Goal: Task Accomplishment & Management: Complete application form

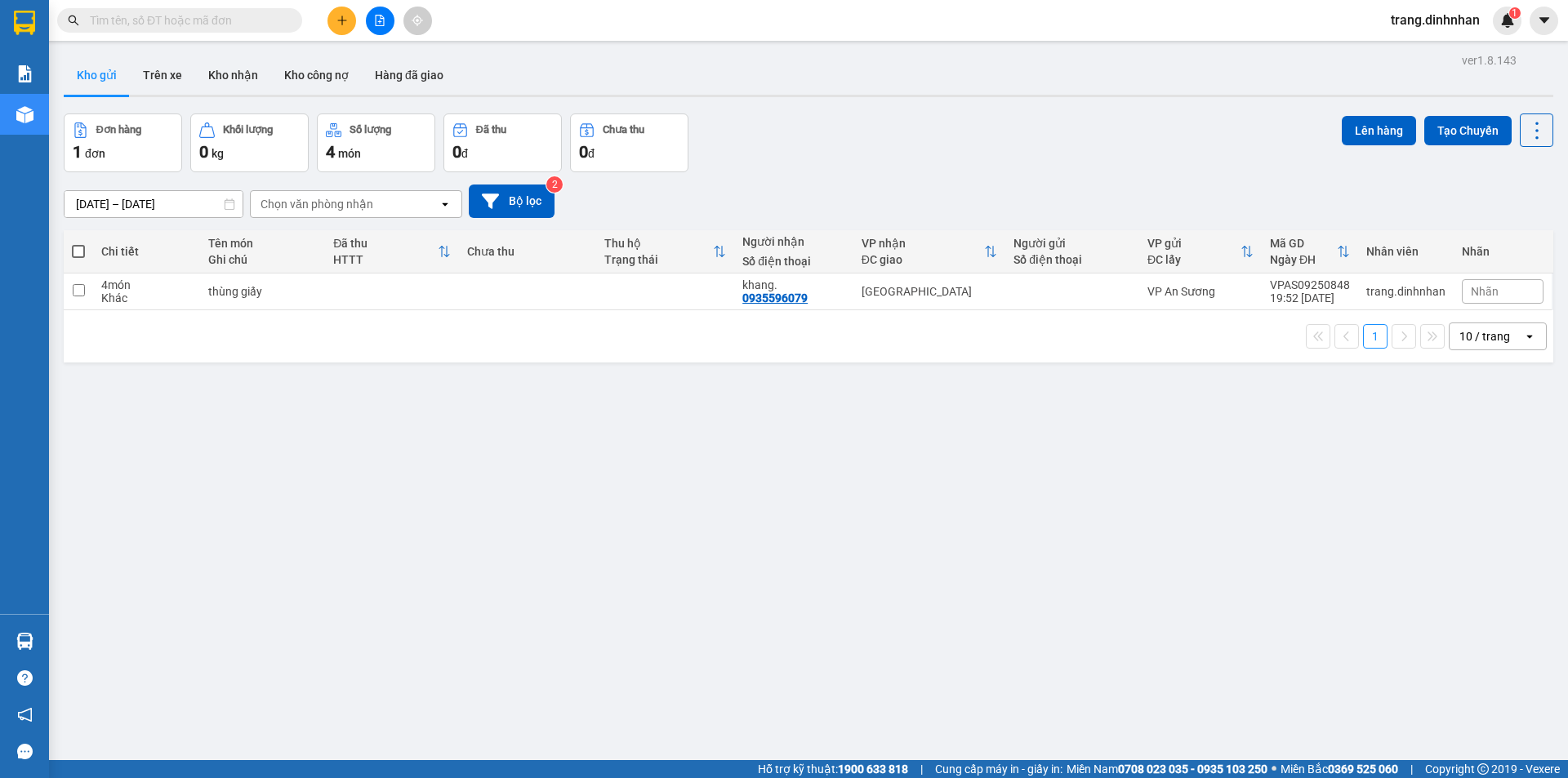
click at [332, 21] on button at bounding box center [341, 21] width 29 height 29
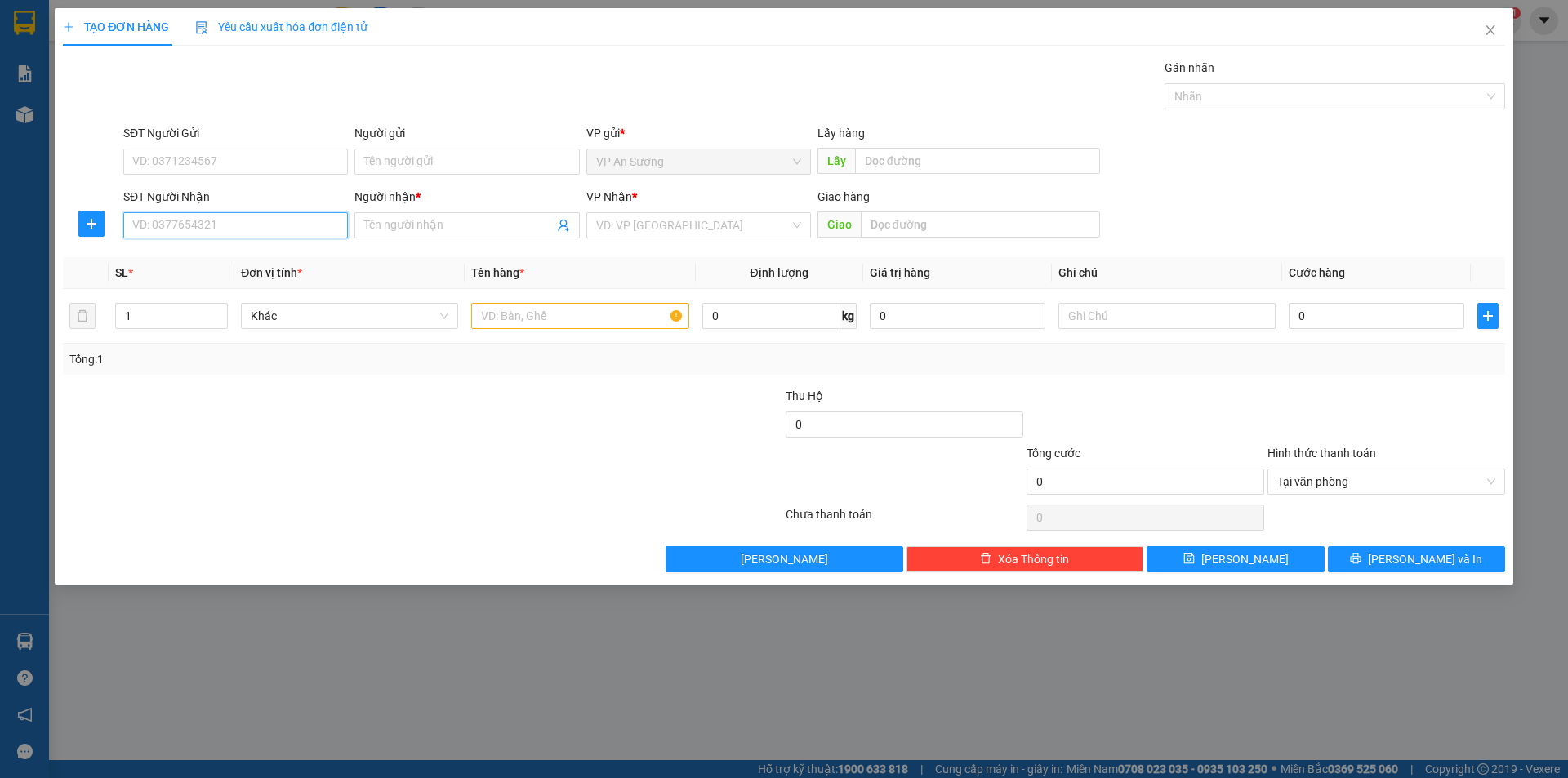
click at [213, 222] on input "SĐT Người Nhận" at bounding box center [236, 225] width 225 height 26
click at [131, 223] on input "543180" at bounding box center [236, 225] width 225 height 26
click at [169, 218] on input "0933543180" at bounding box center [236, 225] width 225 height 26
click at [194, 221] on input "0933523180" at bounding box center [236, 225] width 225 height 26
type input "0"
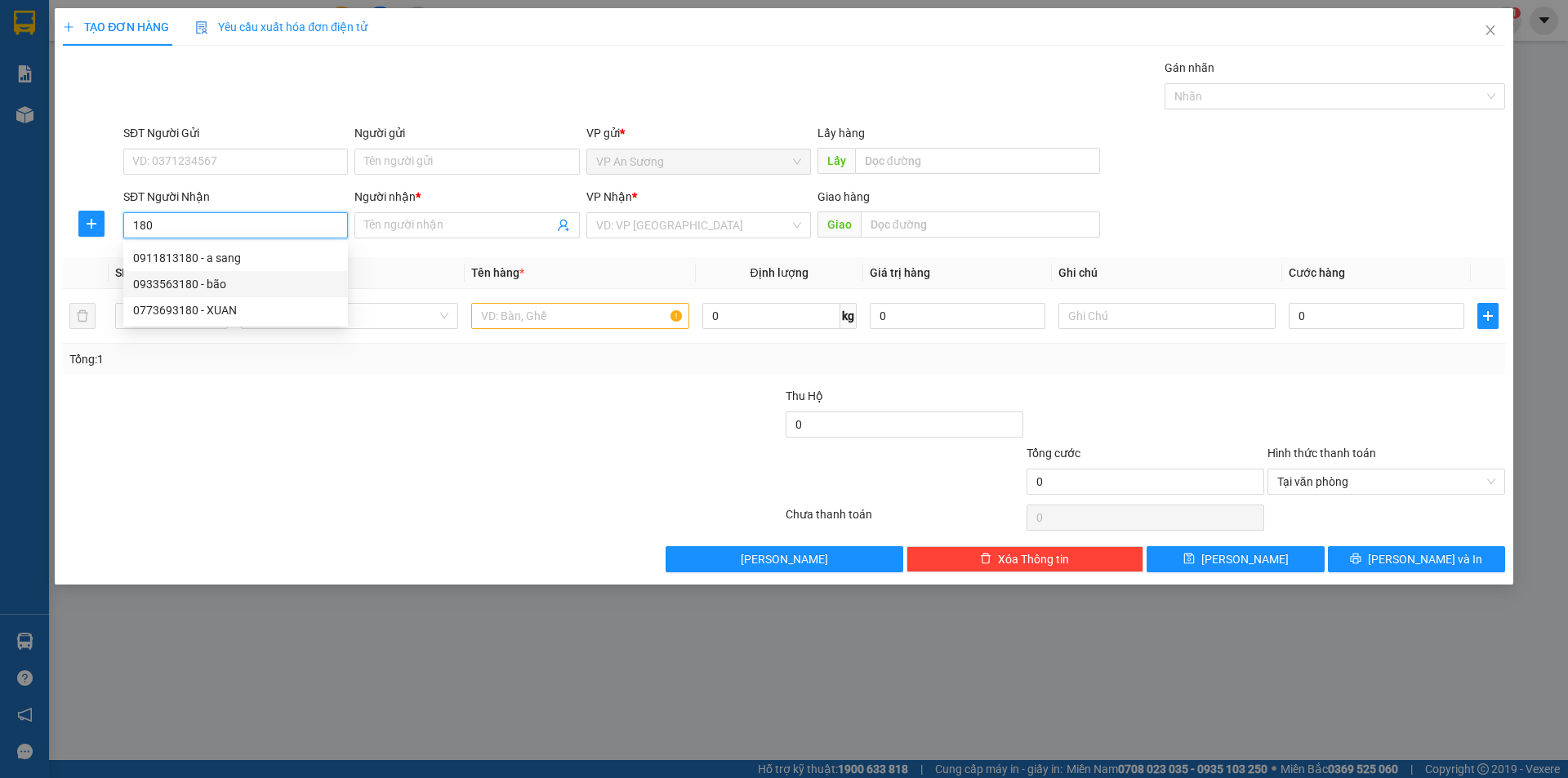
click at [181, 285] on div "0933563180 - bão" at bounding box center [236, 284] width 205 height 18
type input "0933563180"
type input "bão"
type input "0933563180"
click at [492, 310] on input "text" at bounding box center [580, 316] width 217 height 26
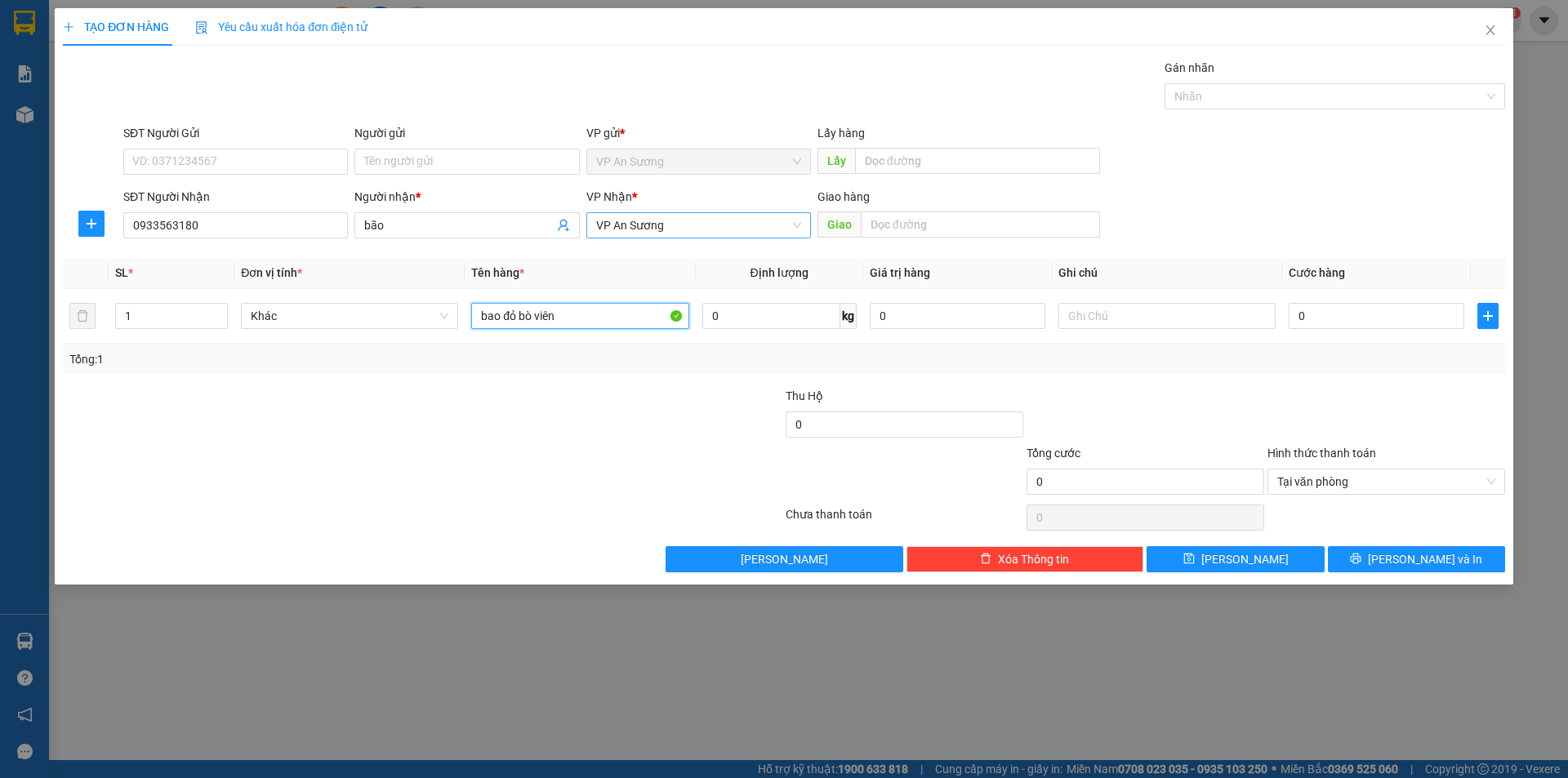
click at [693, 227] on span "VP An Sương" at bounding box center [698, 225] width 205 height 24
type input "bao đỏ bò viên"
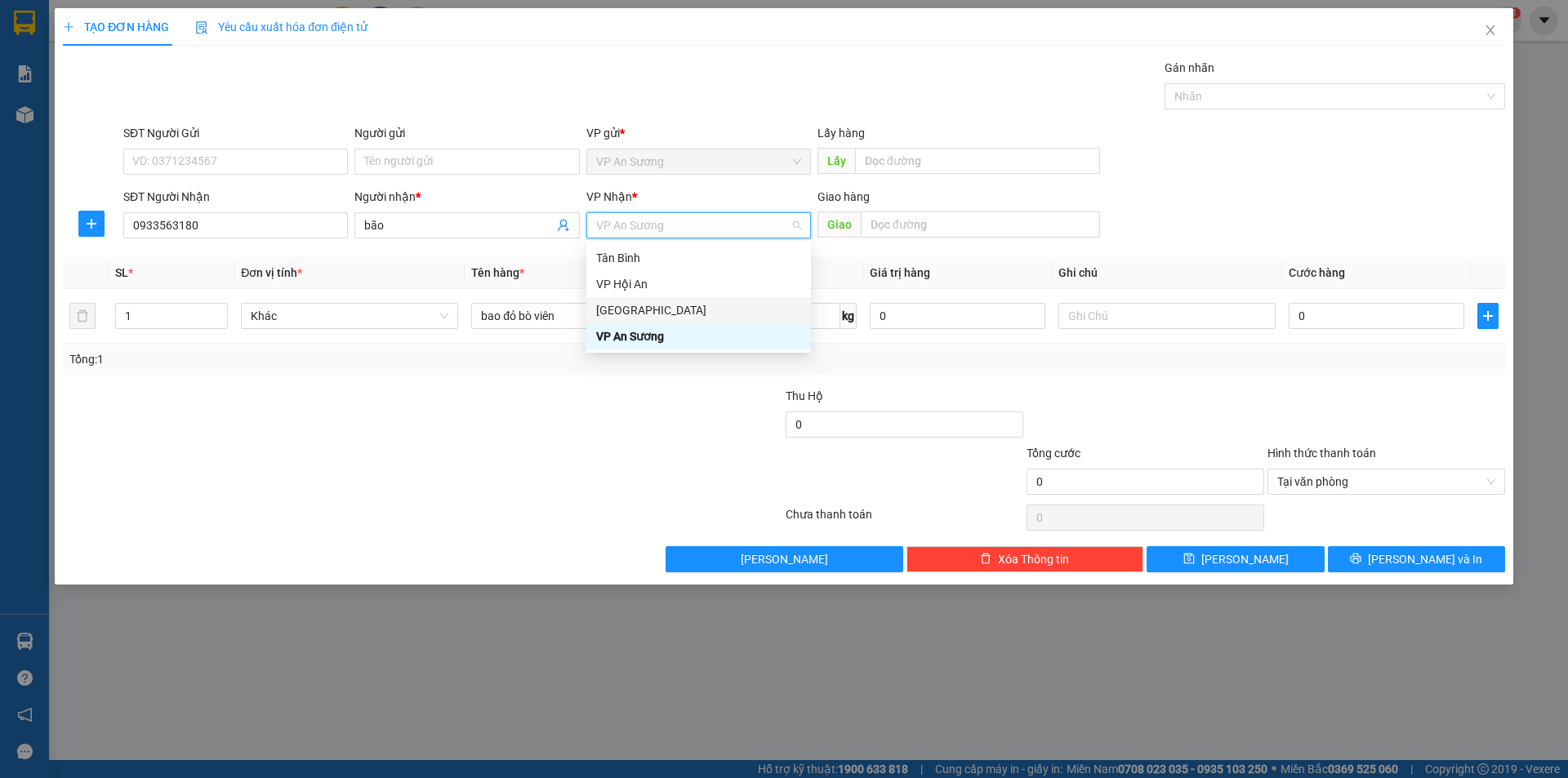
click at [642, 308] on div "[GEOGRAPHIC_DATA]" at bounding box center [698, 310] width 205 height 18
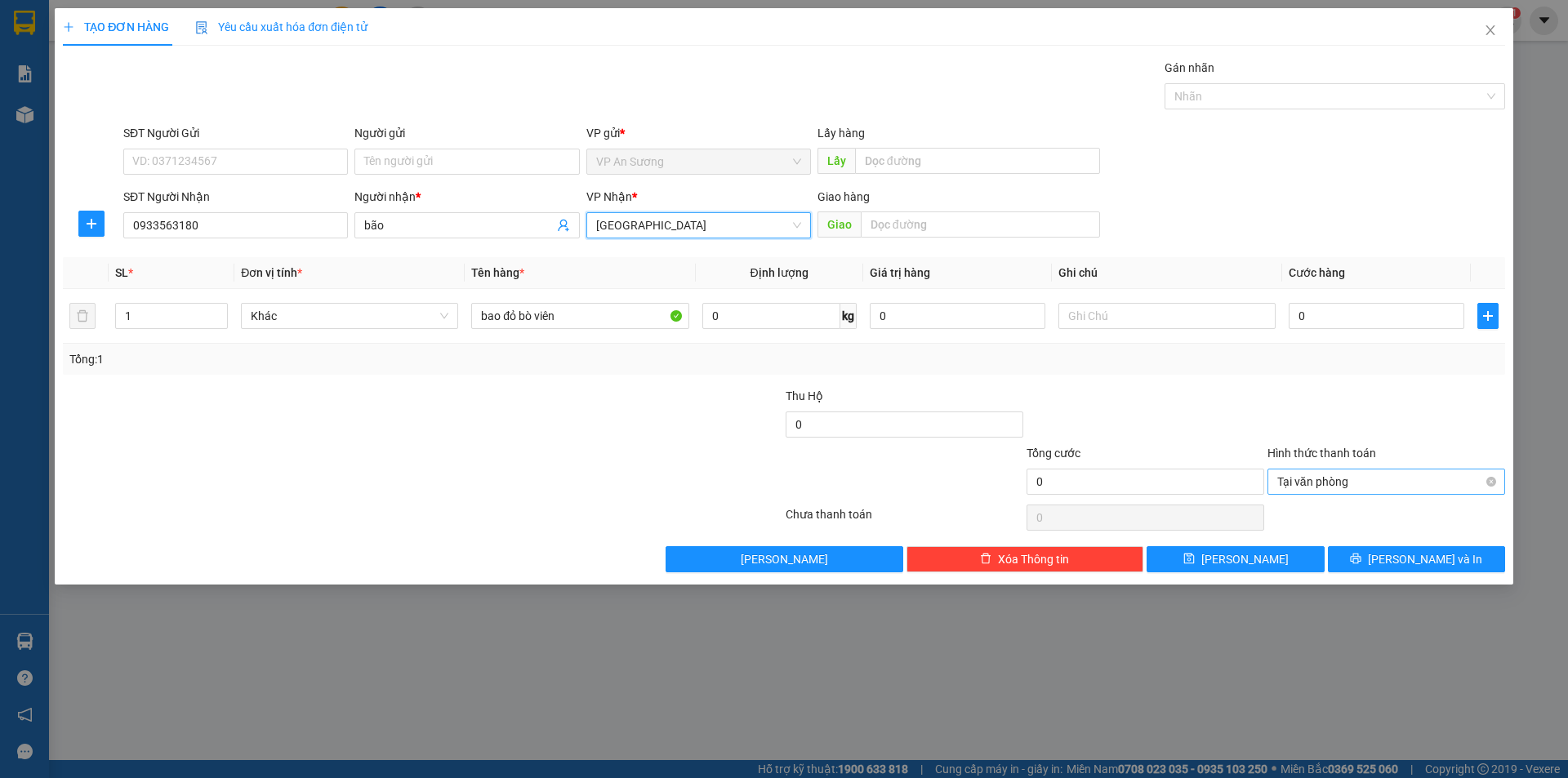
click at [1483, 475] on span "Tại văn phòng" at bounding box center [1386, 482] width 218 height 24
click at [1525, 519] on div "TẠO ĐƠN HÀNG Yêu cầu xuất [PERSON_NAME] điện tử Transit Pickup Surcharge Ids Tr…" at bounding box center [784, 389] width 1568 height 778
click at [1361, 563] on icon "printer" at bounding box center [1356, 559] width 12 height 12
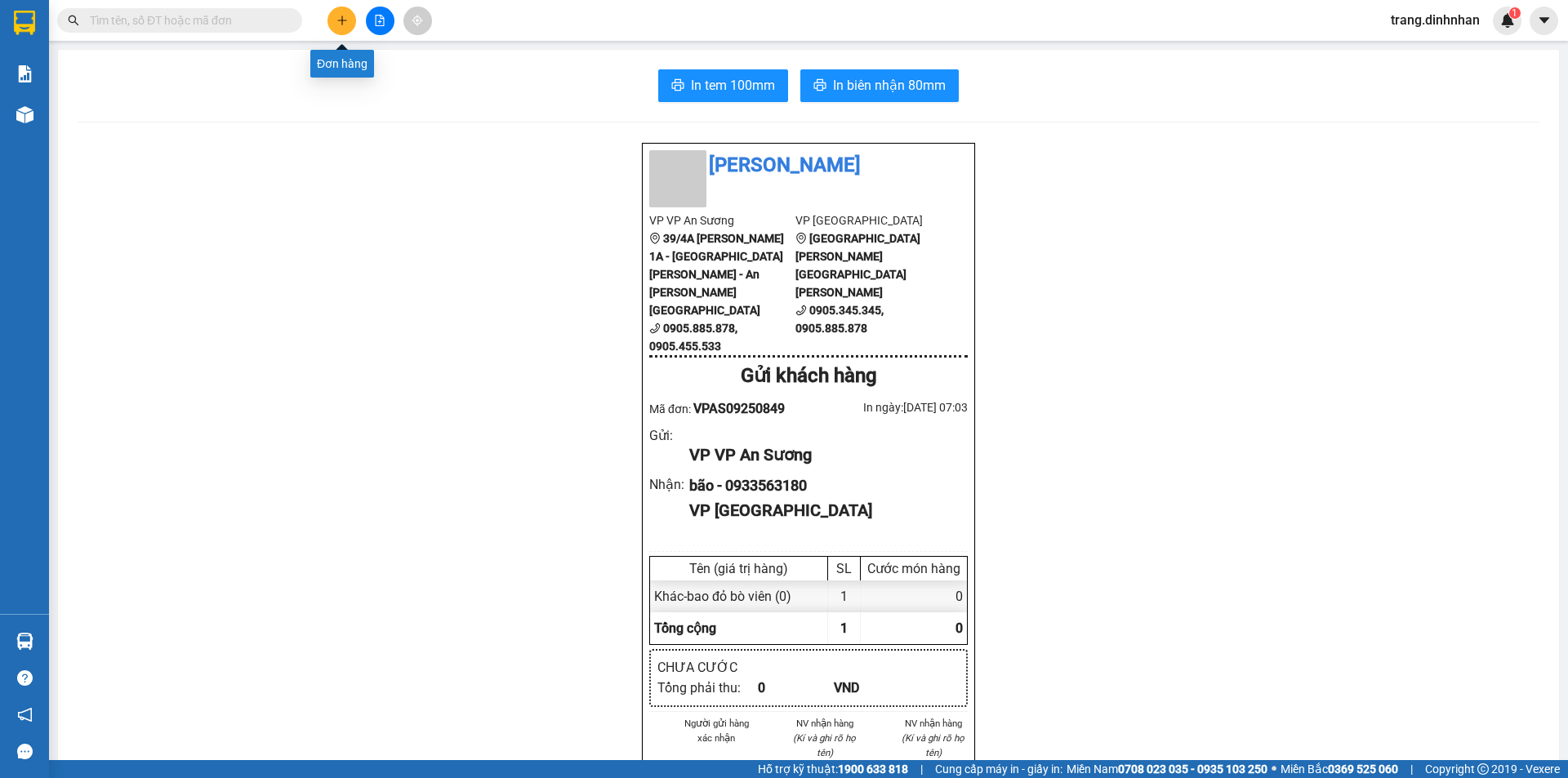
click at [348, 23] on button at bounding box center [341, 21] width 29 height 29
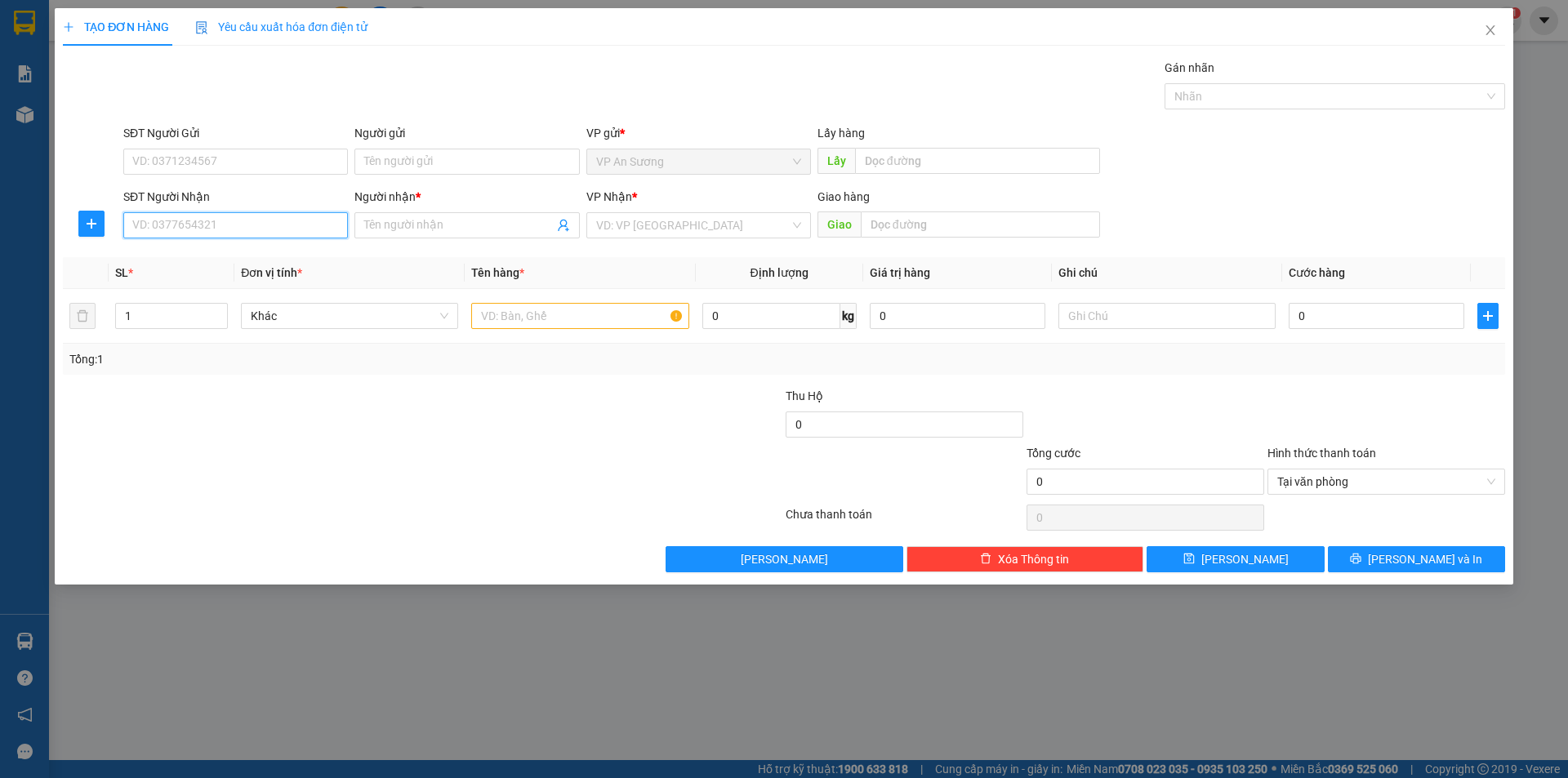
click at [299, 228] on input "SĐT Người Nhận" at bounding box center [236, 225] width 225 height 26
type input "0933200009"
click at [223, 263] on div "0933200009 - [PERSON_NAME]" at bounding box center [236, 258] width 205 height 18
type input "chau"
type input "0933200009"
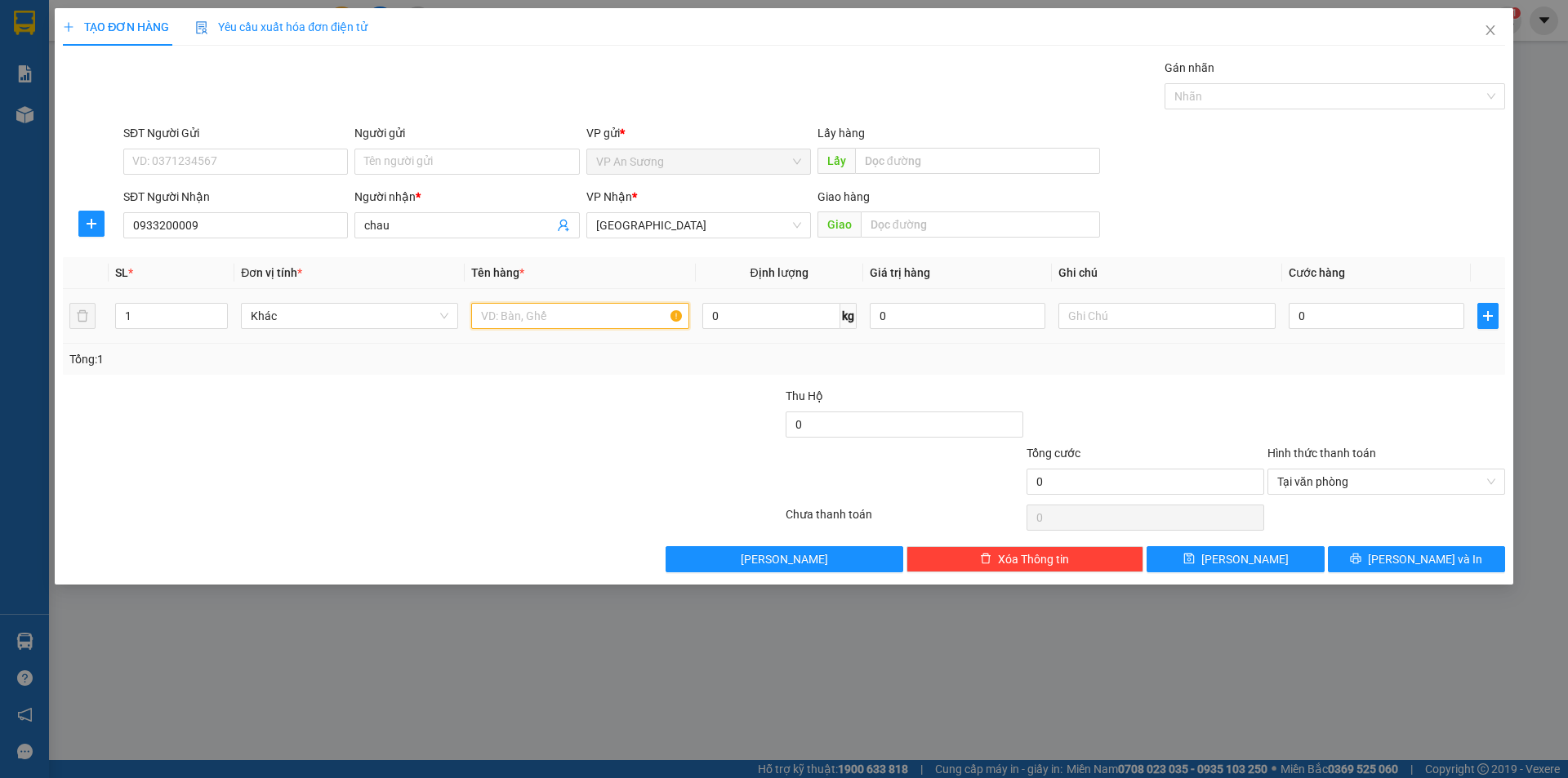
click at [477, 309] on input "text" at bounding box center [580, 316] width 217 height 26
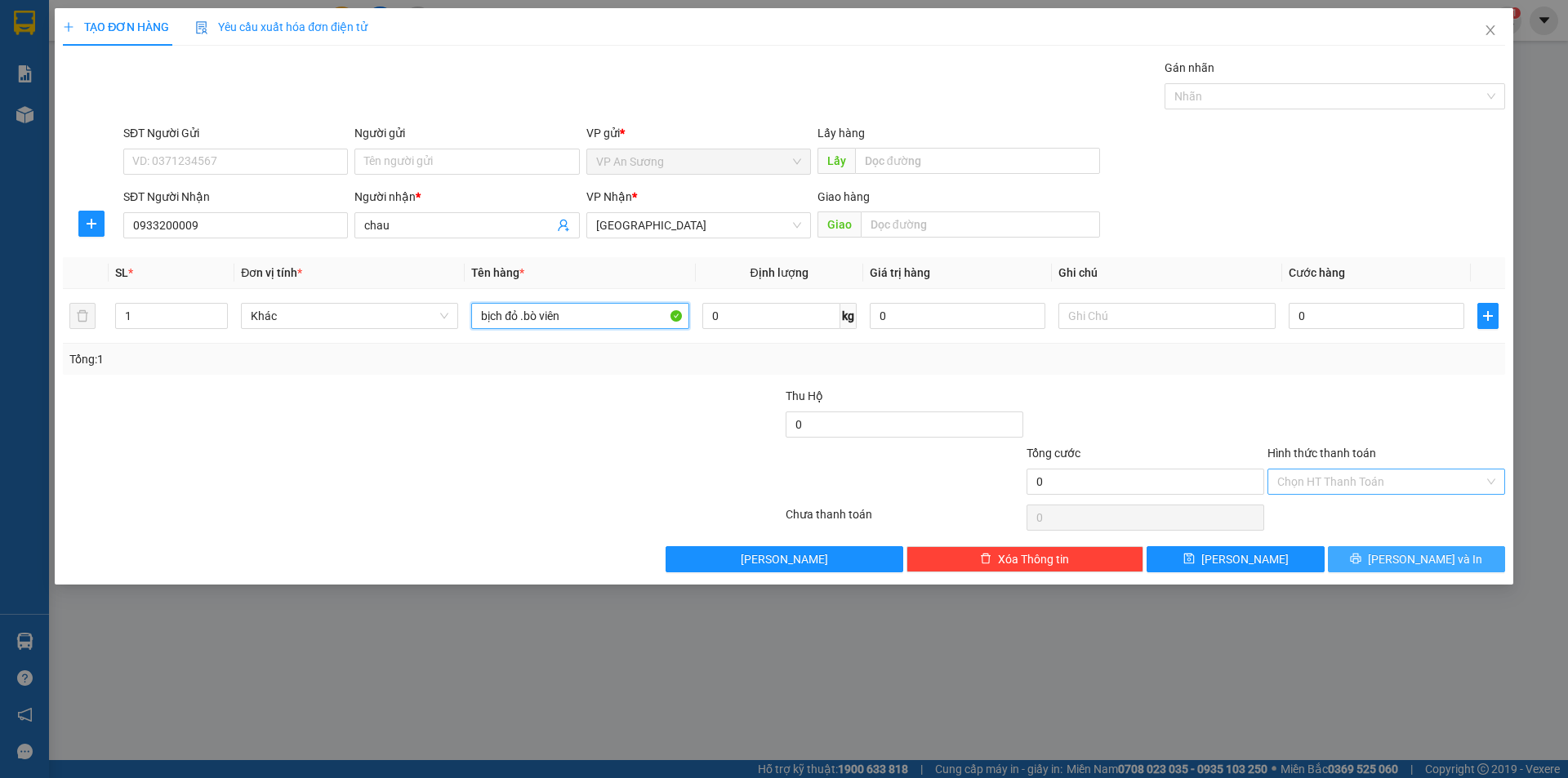
type input "bịch đỏ .bò viên"
click at [1409, 561] on span "[PERSON_NAME] và In" at bounding box center [1425, 559] width 114 height 18
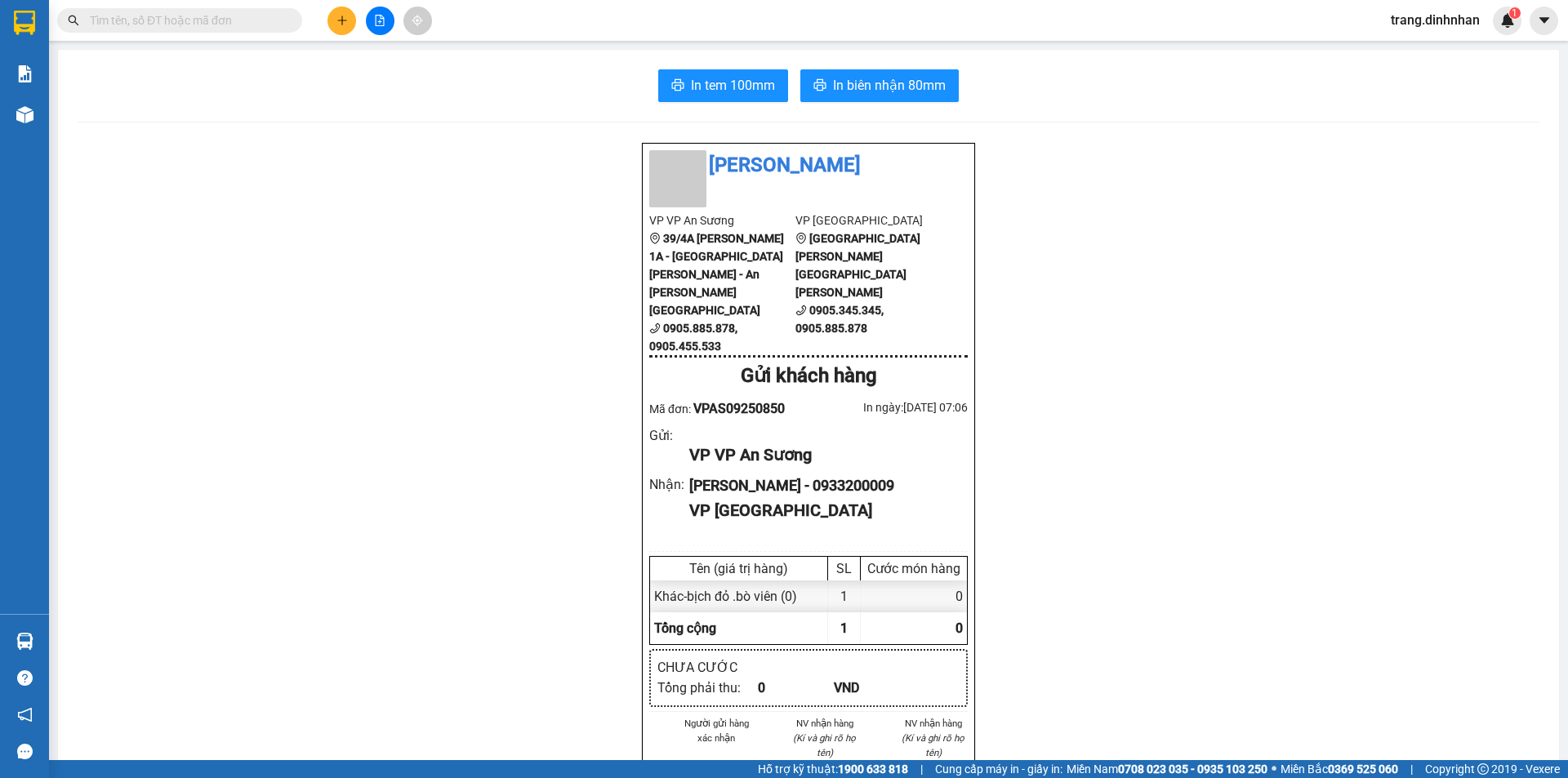
click at [252, 15] on input "text" at bounding box center [186, 20] width 193 height 18
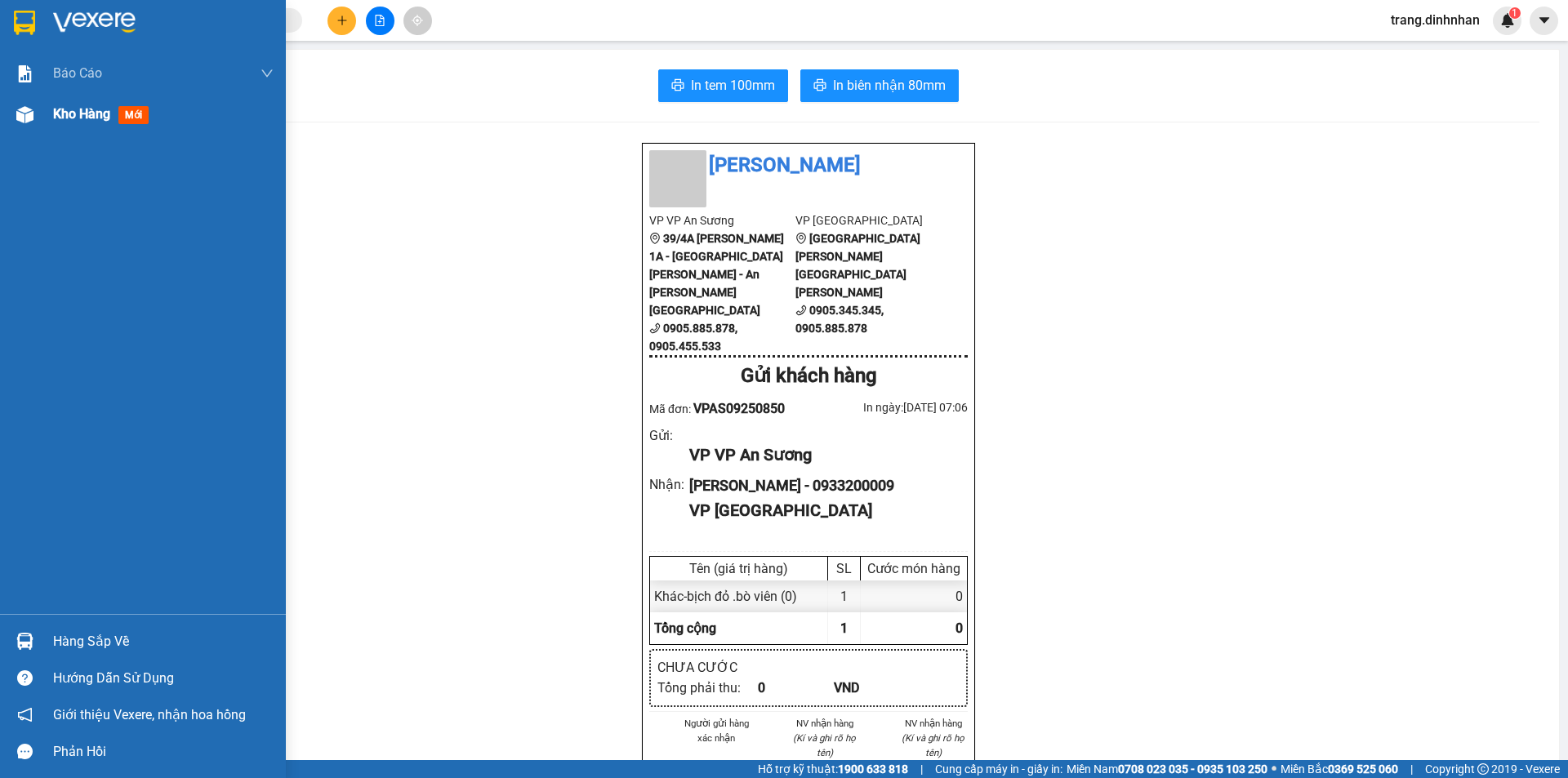
click at [92, 122] on span "Kho hàng" at bounding box center [81, 114] width 57 height 15
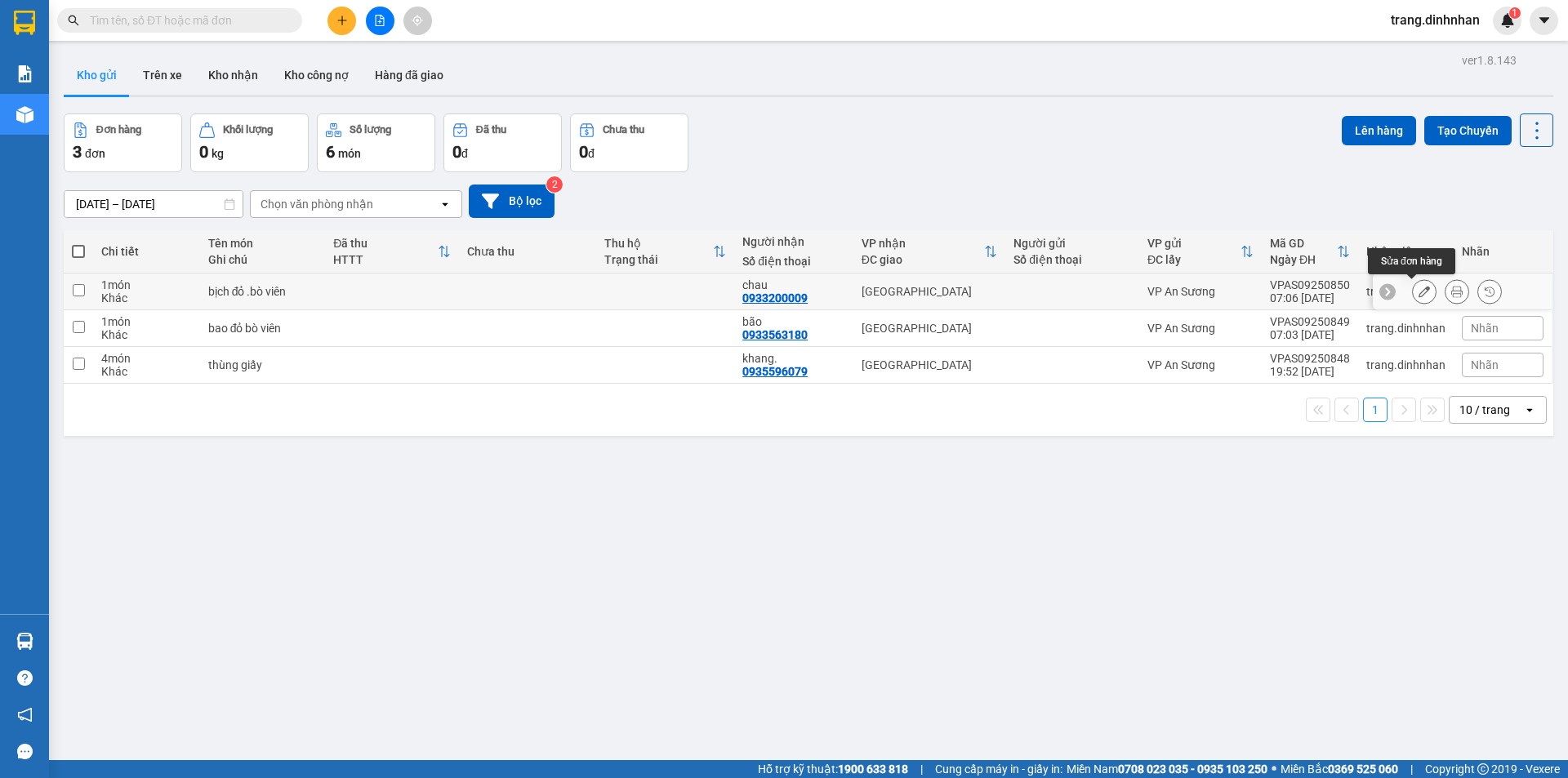
click at [1418, 292] on icon at bounding box center [1424, 292] width 12 height 12
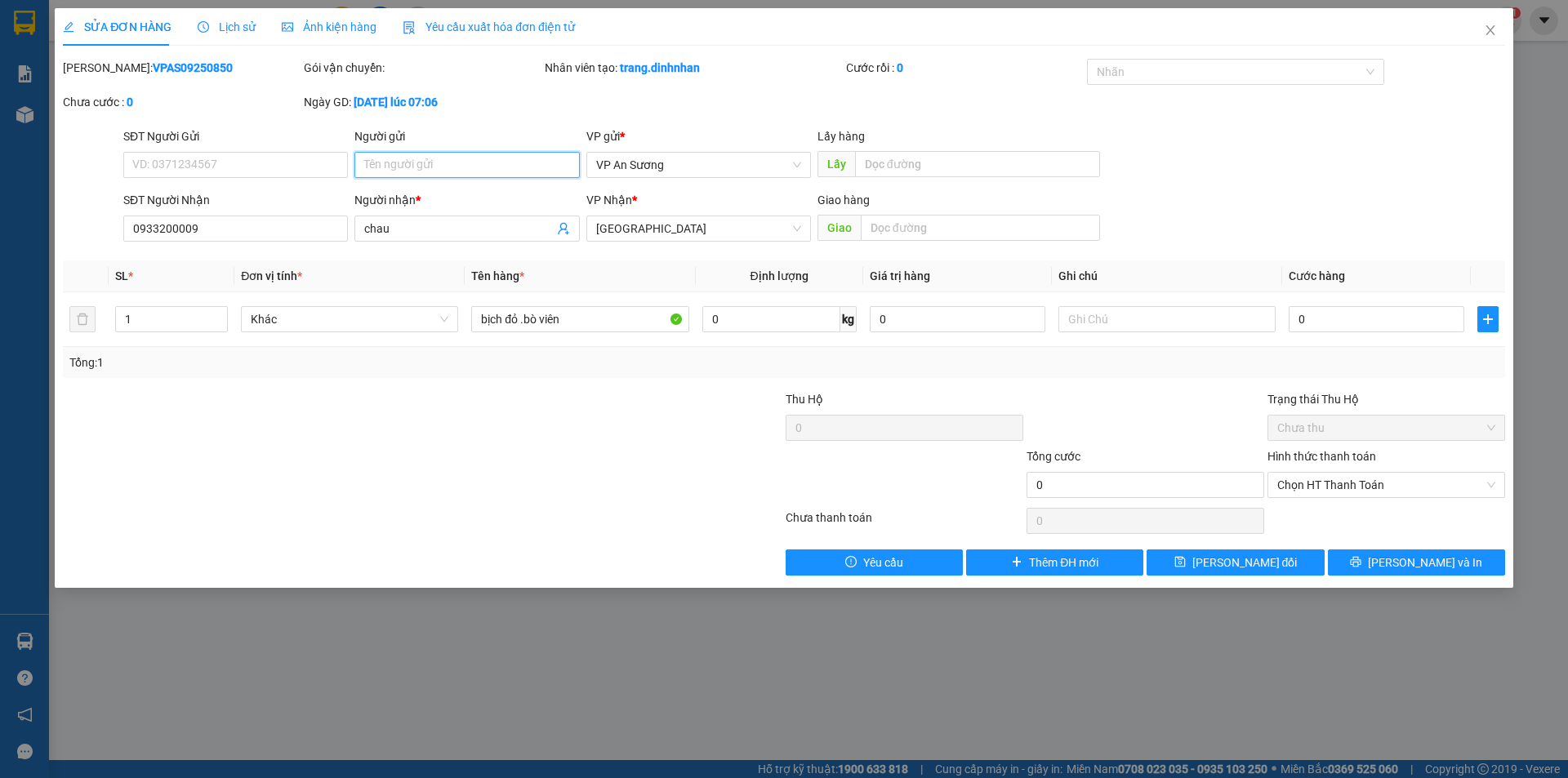
click at [490, 167] on input "Người gửi" at bounding box center [466, 164] width 225 height 26
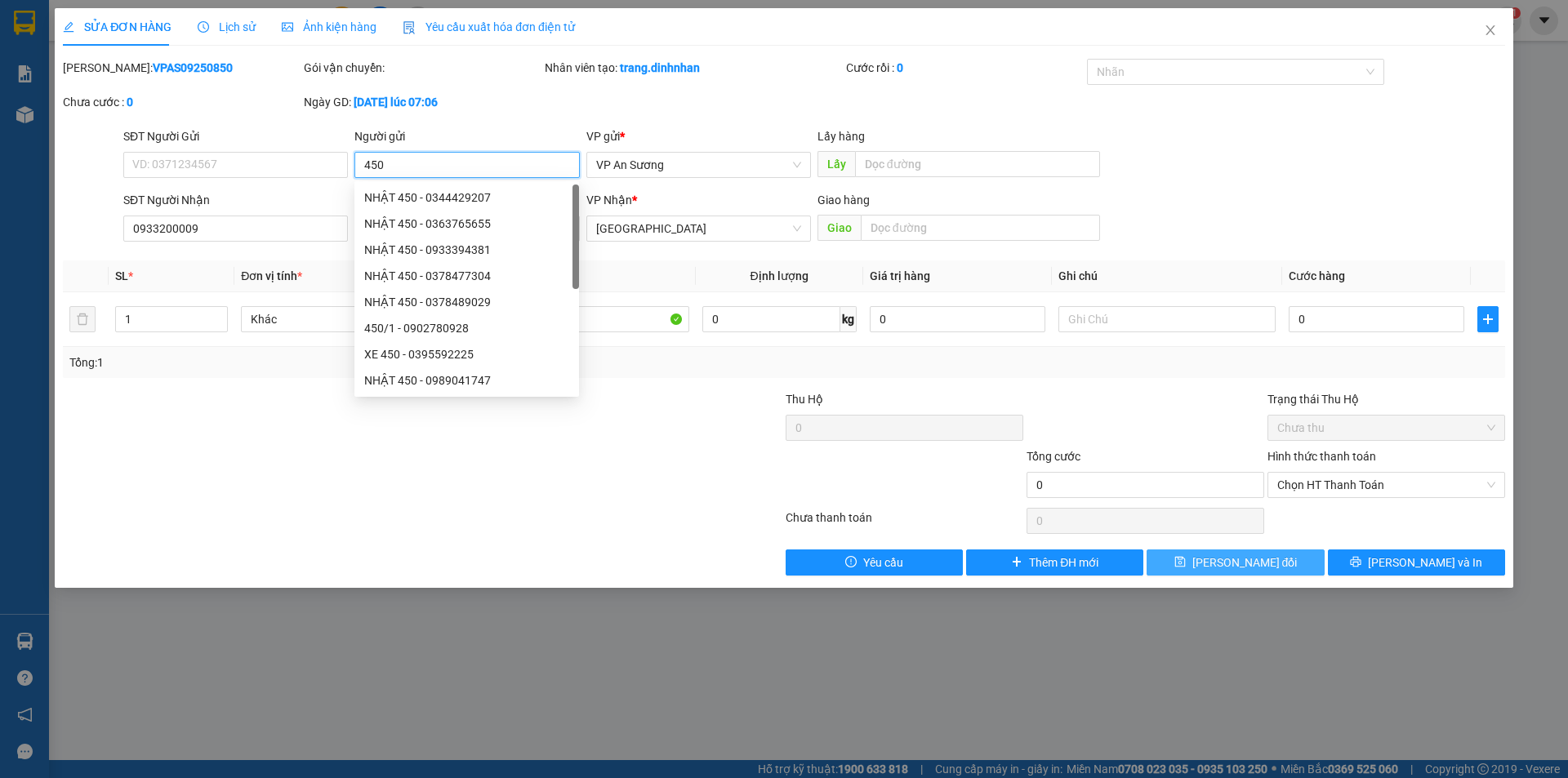
type input "450"
click at [1260, 550] on button "[PERSON_NAME] đổi" at bounding box center [1234, 562] width 177 height 26
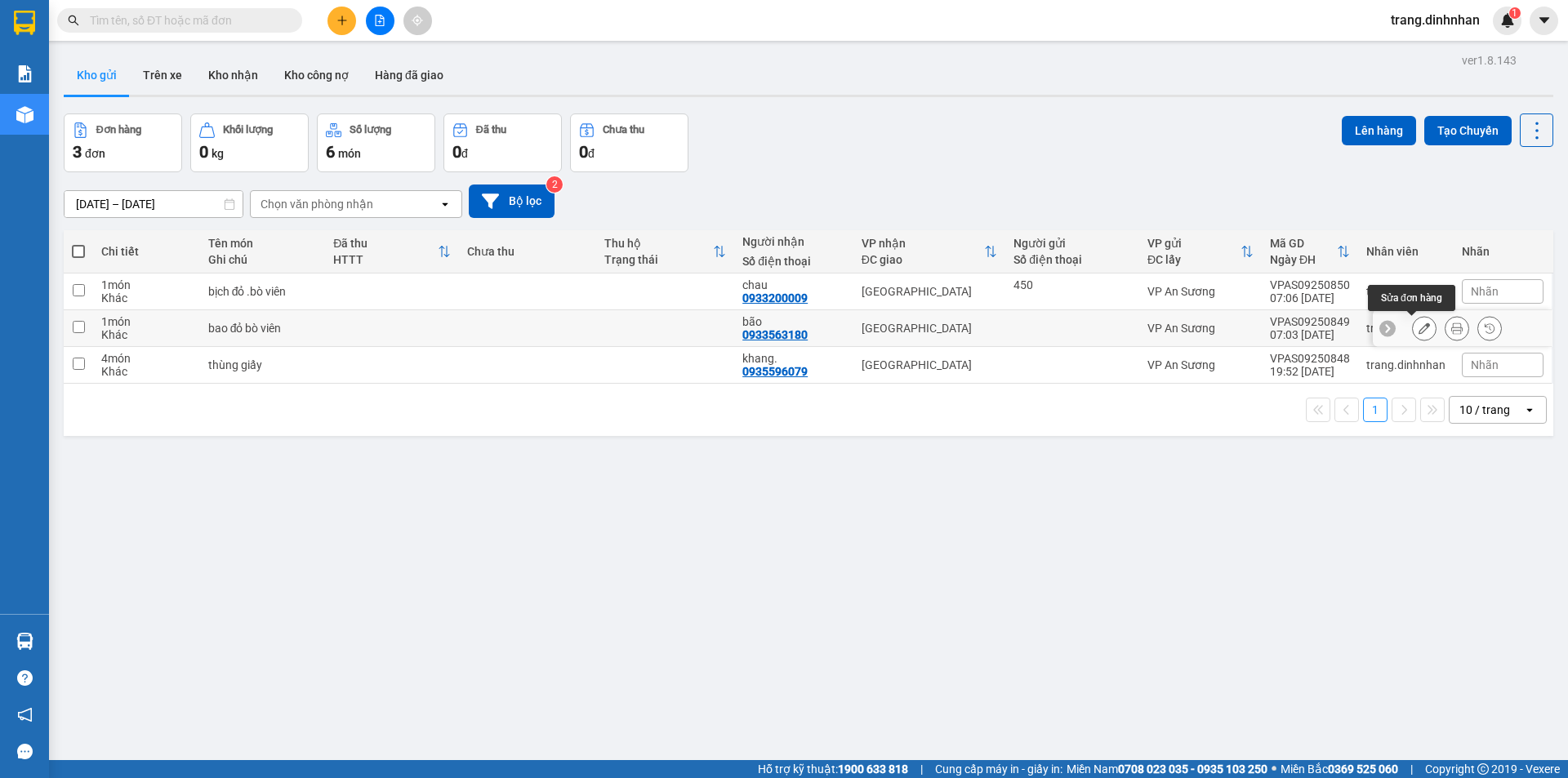
click at [1418, 332] on icon at bounding box center [1424, 328] width 12 height 12
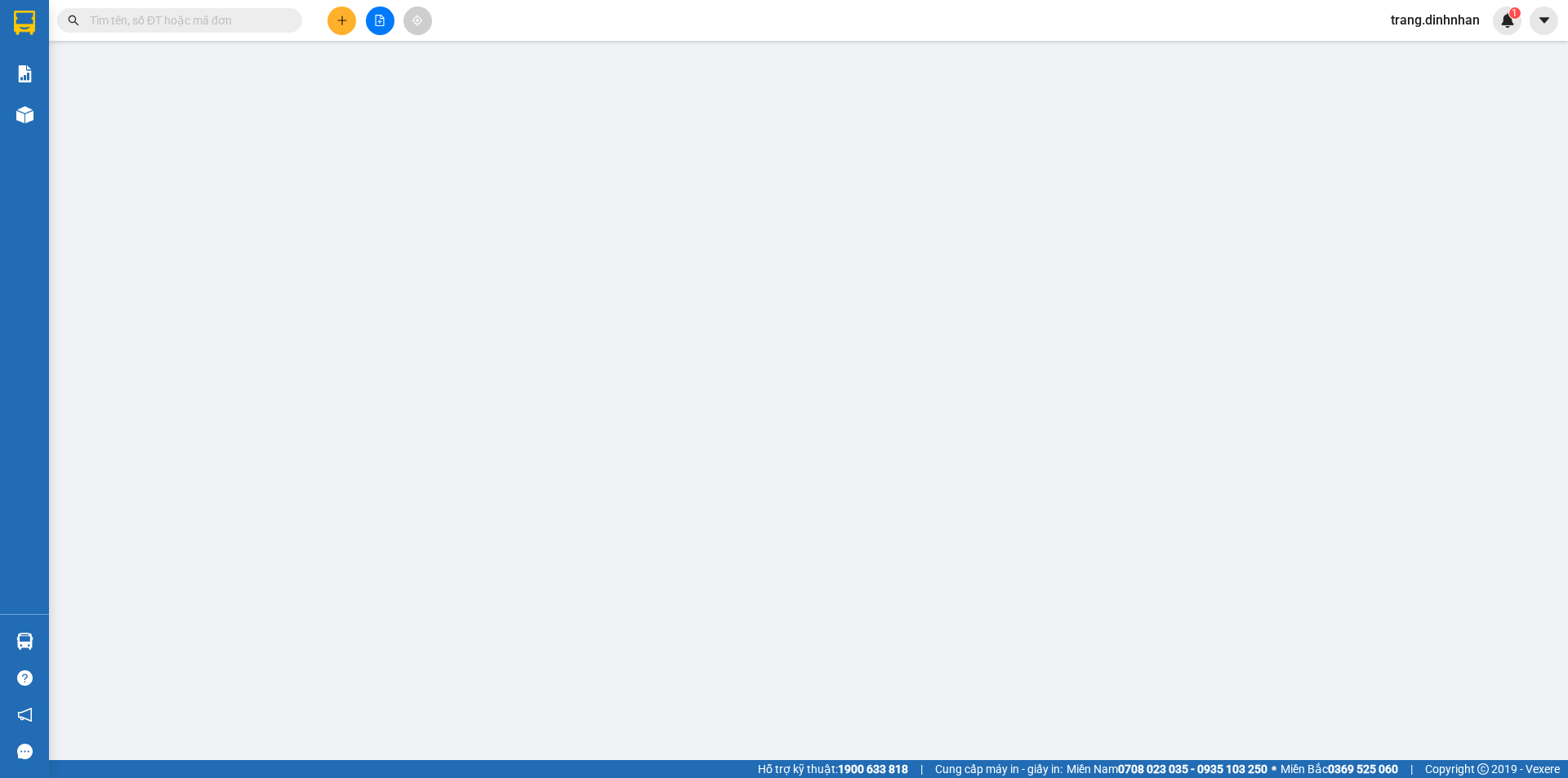
type input "0933563180"
type input "bão"
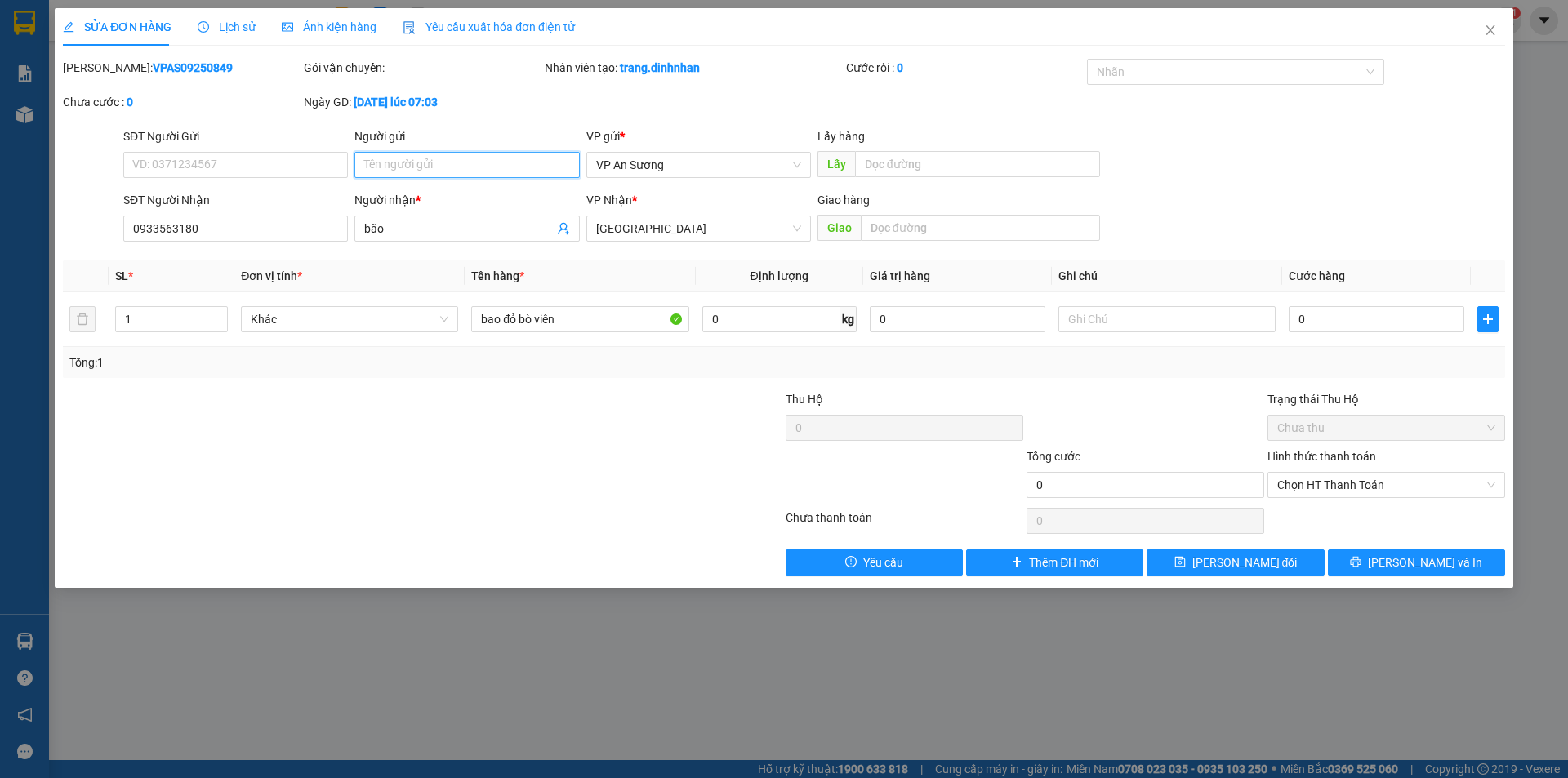
click at [452, 158] on input "Người gửi" at bounding box center [466, 164] width 225 height 26
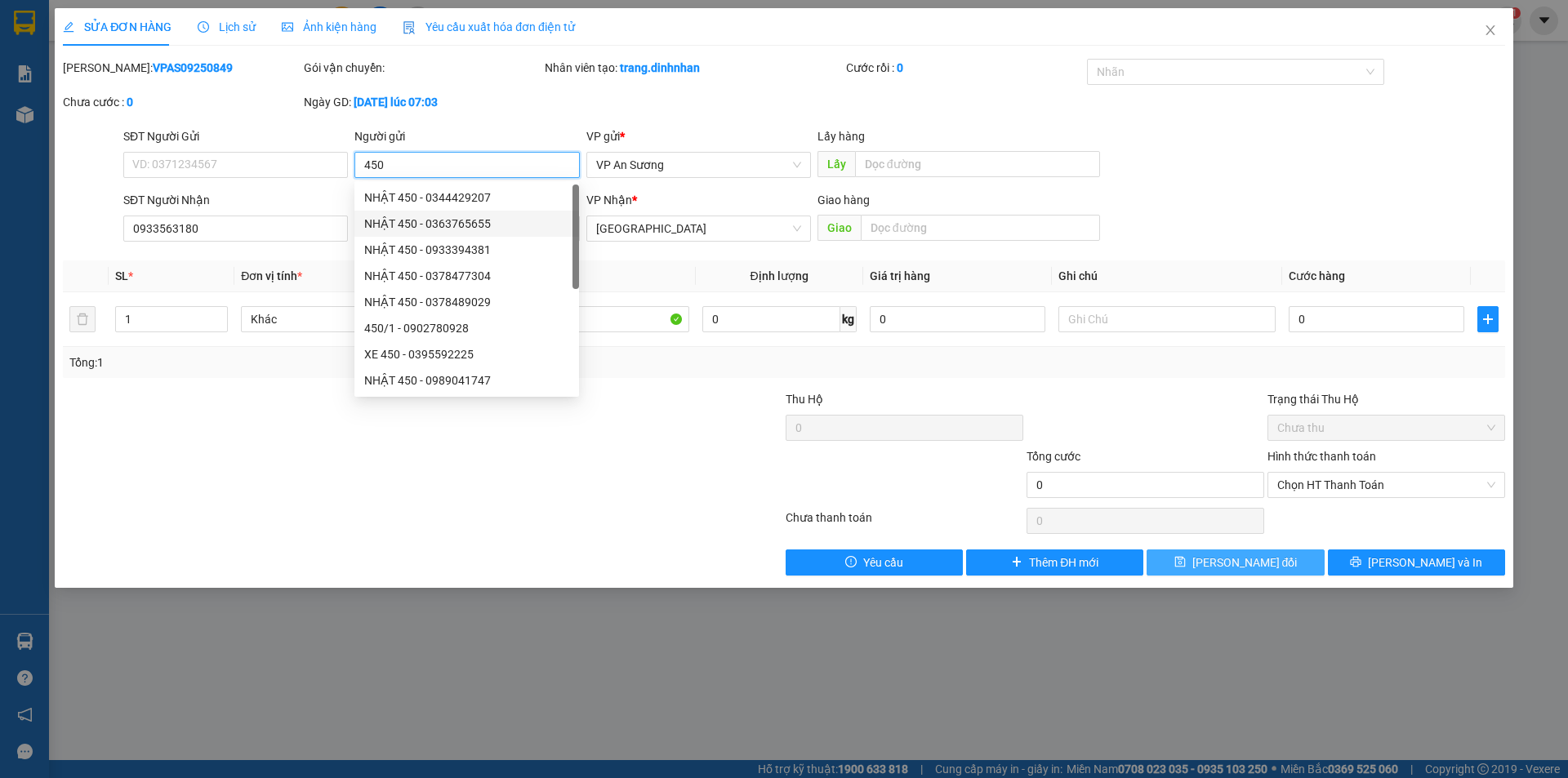
type input "450"
click at [1217, 565] on span "[PERSON_NAME] đổi" at bounding box center [1245, 562] width 106 height 18
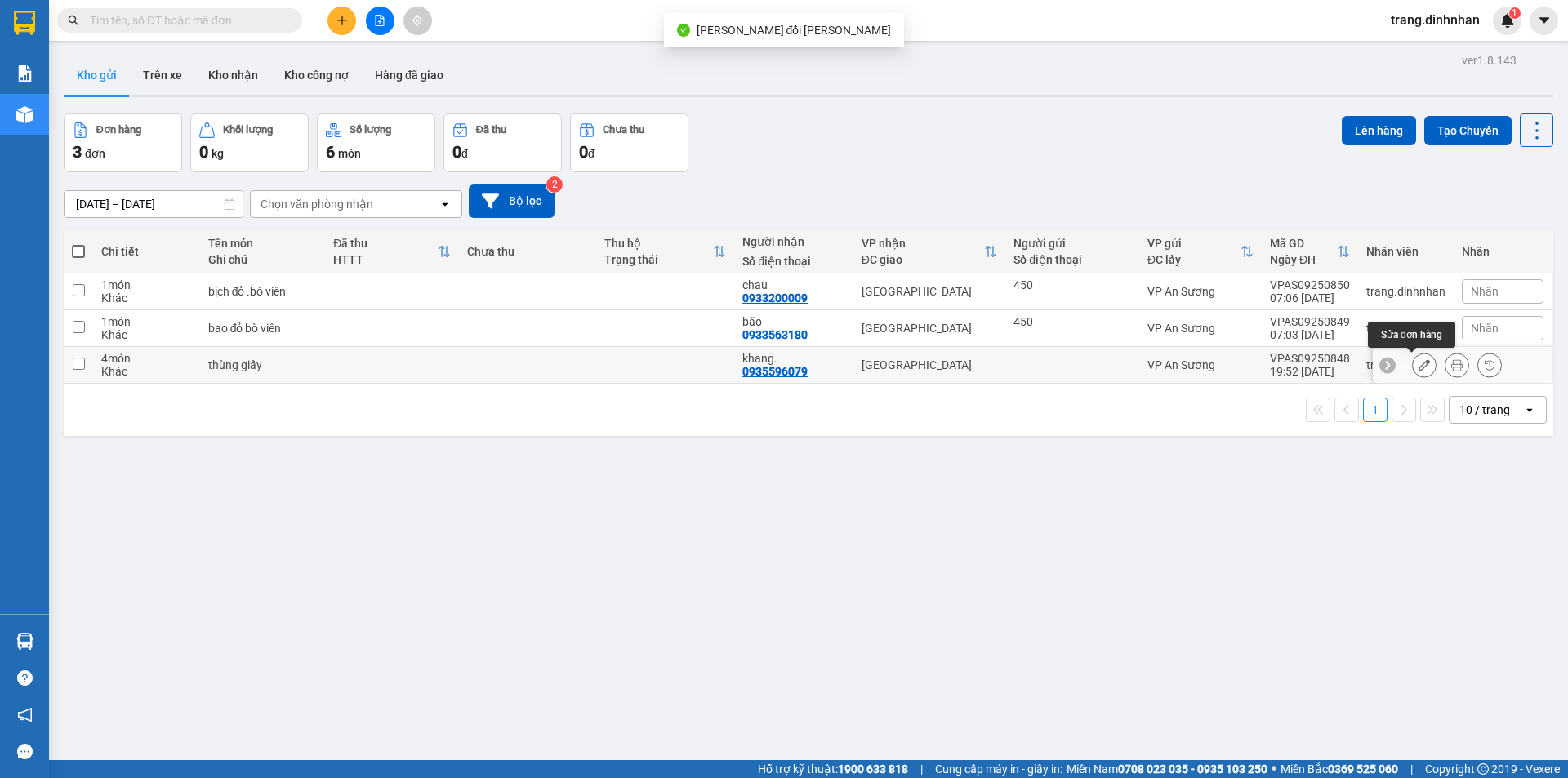
click at [1418, 365] on icon at bounding box center [1424, 365] width 12 height 12
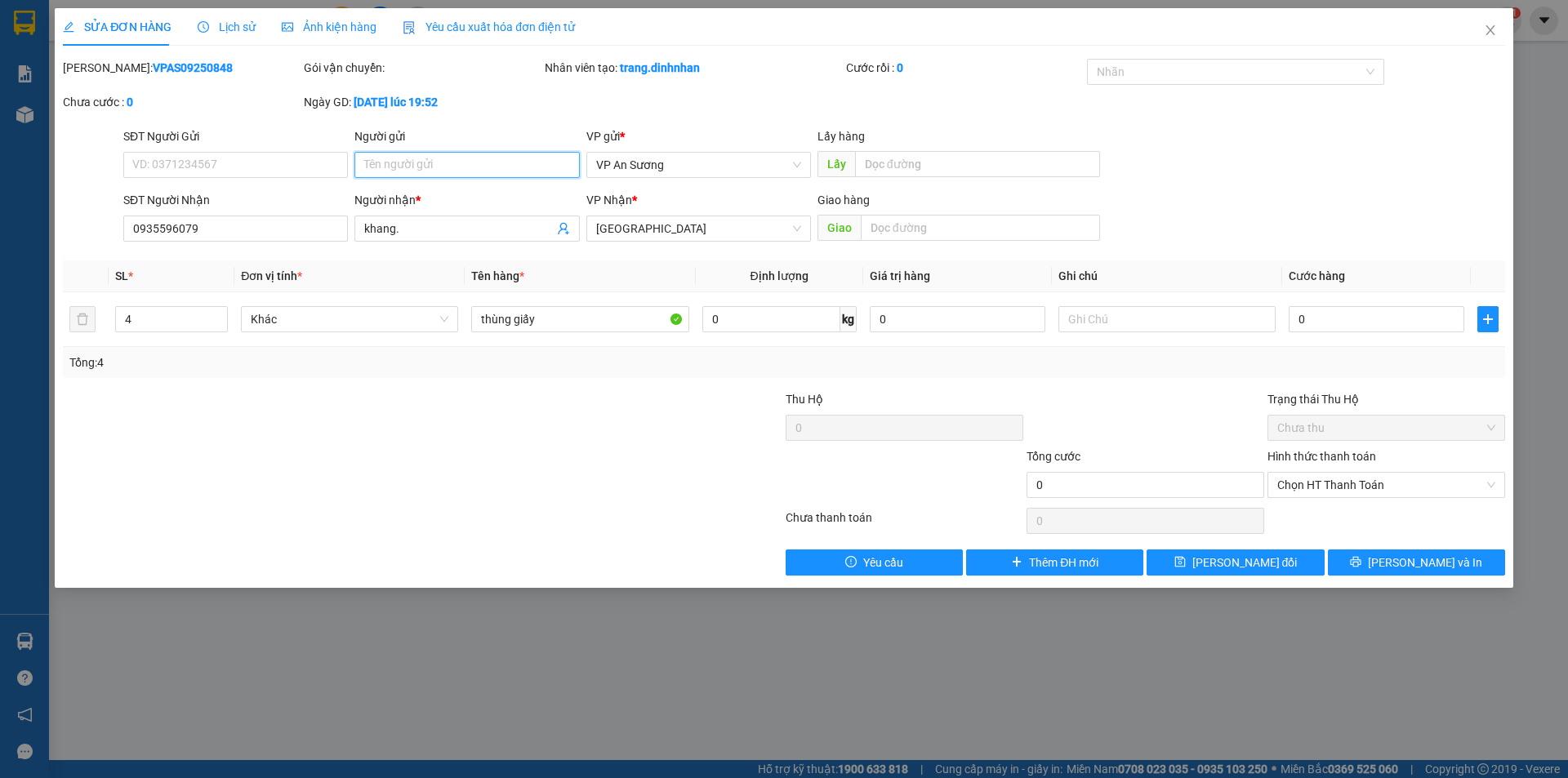
click at [506, 160] on input "Người gửi" at bounding box center [466, 164] width 225 height 26
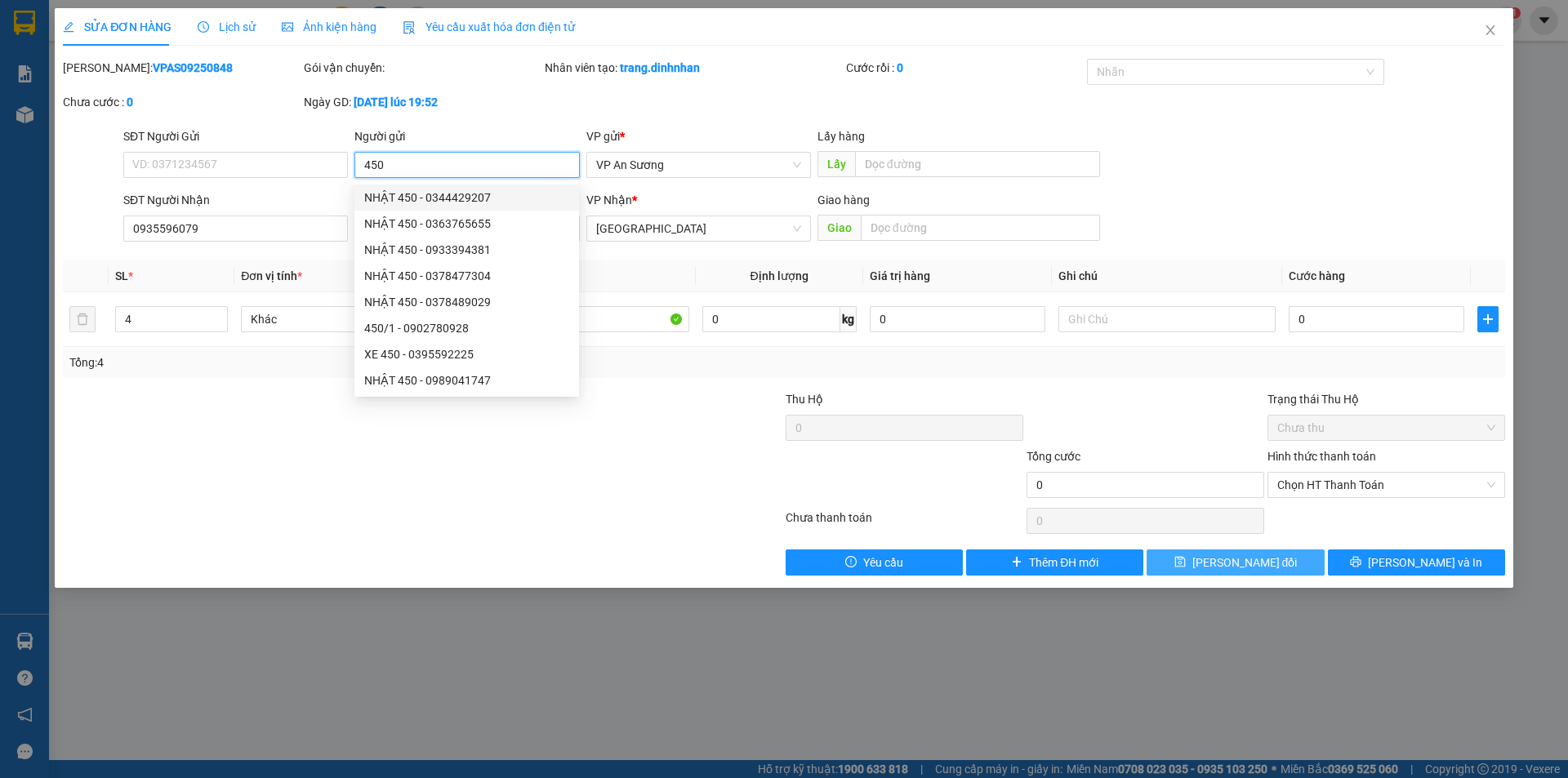
type input "450"
click at [1218, 556] on span "[PERSON_NAME] đổi" at bounding box center [1245, 562] width 106 height 18
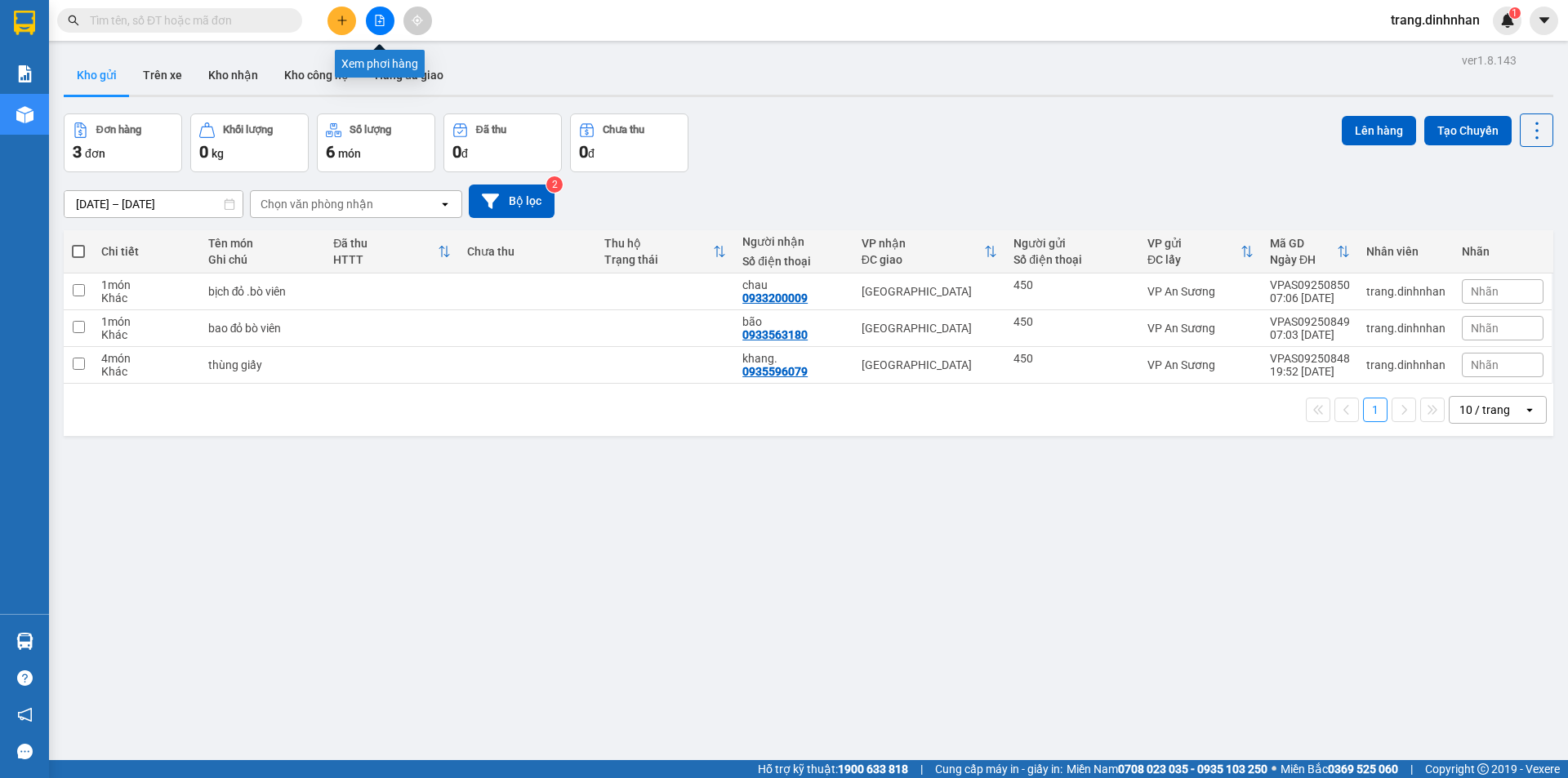
click at [382, 24] on icon "file-add" at bounding box center [380, 21] width 12 height 12
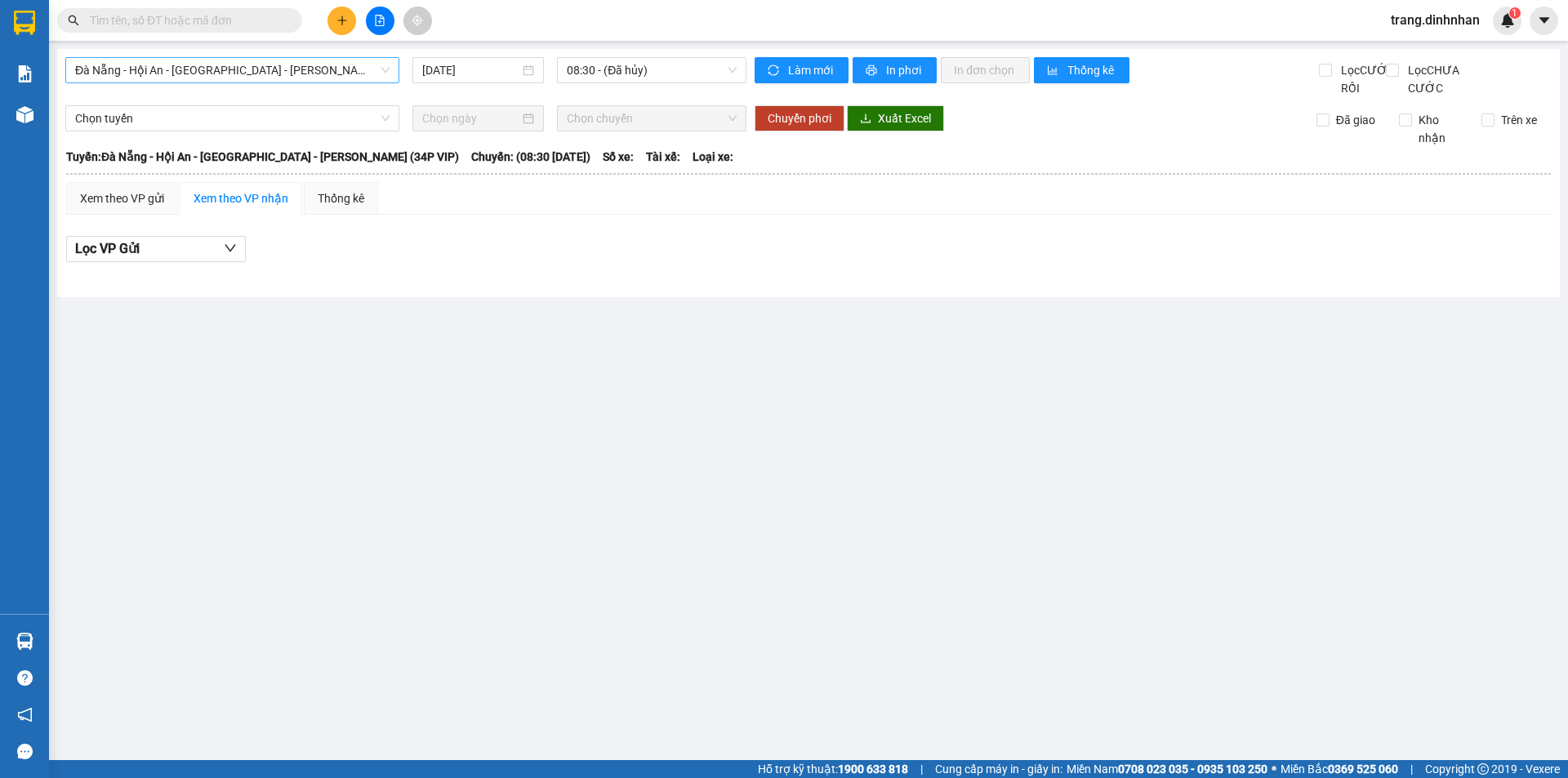
click at [338, 69] on span "Đà Nẵng - Hội An - [GEOGRAPHIC_DATA] - [PERSON_NAME] (34P VIP)" at bounding box center [232, 70] width 315 height 24
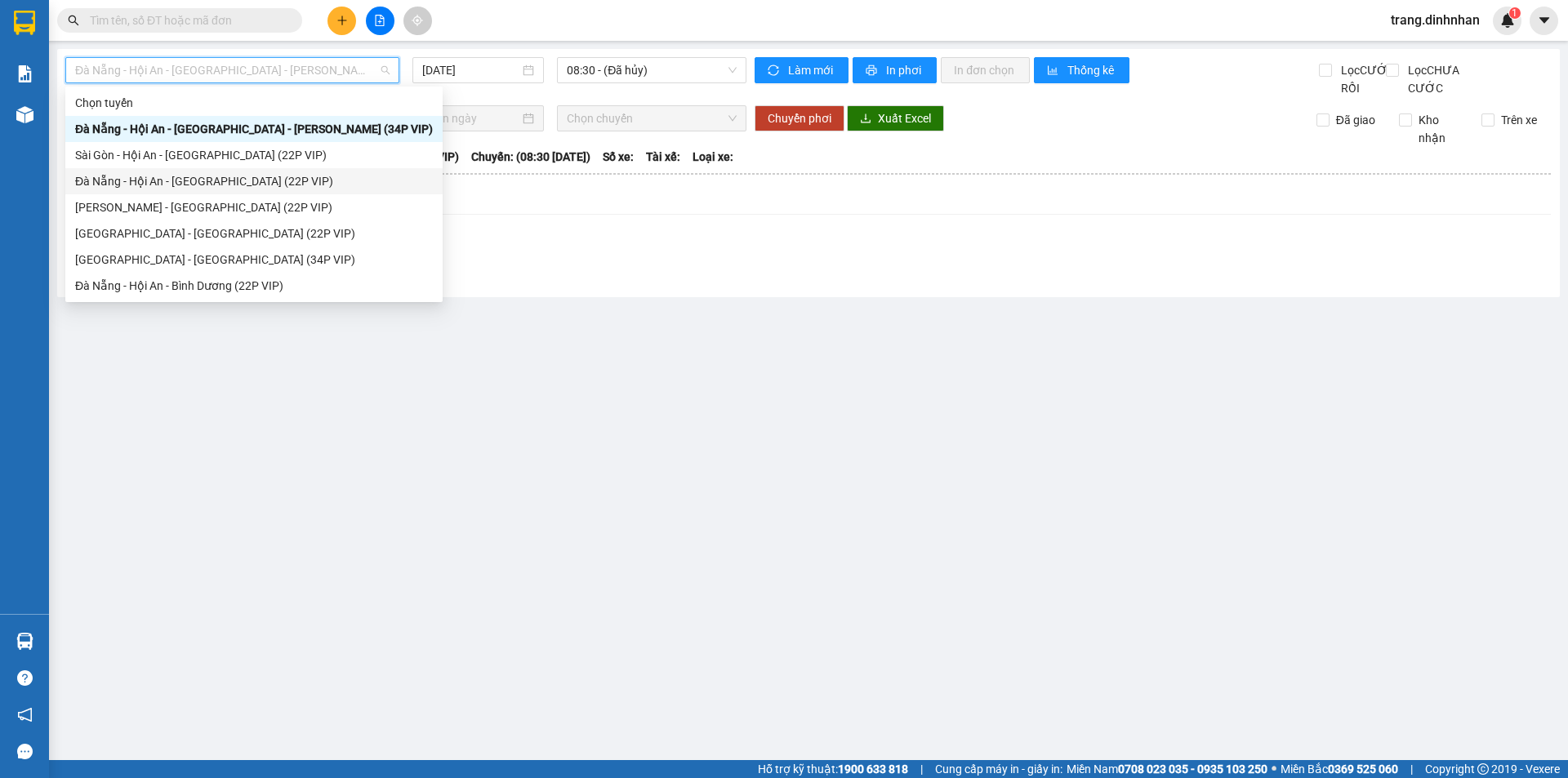
click at [233, 181] on div "Đà Nẵng - Hội An - [GEOGRAPHIC_DATA] (22P VIP)" at bounding box center [254, 180] width 357 height 18
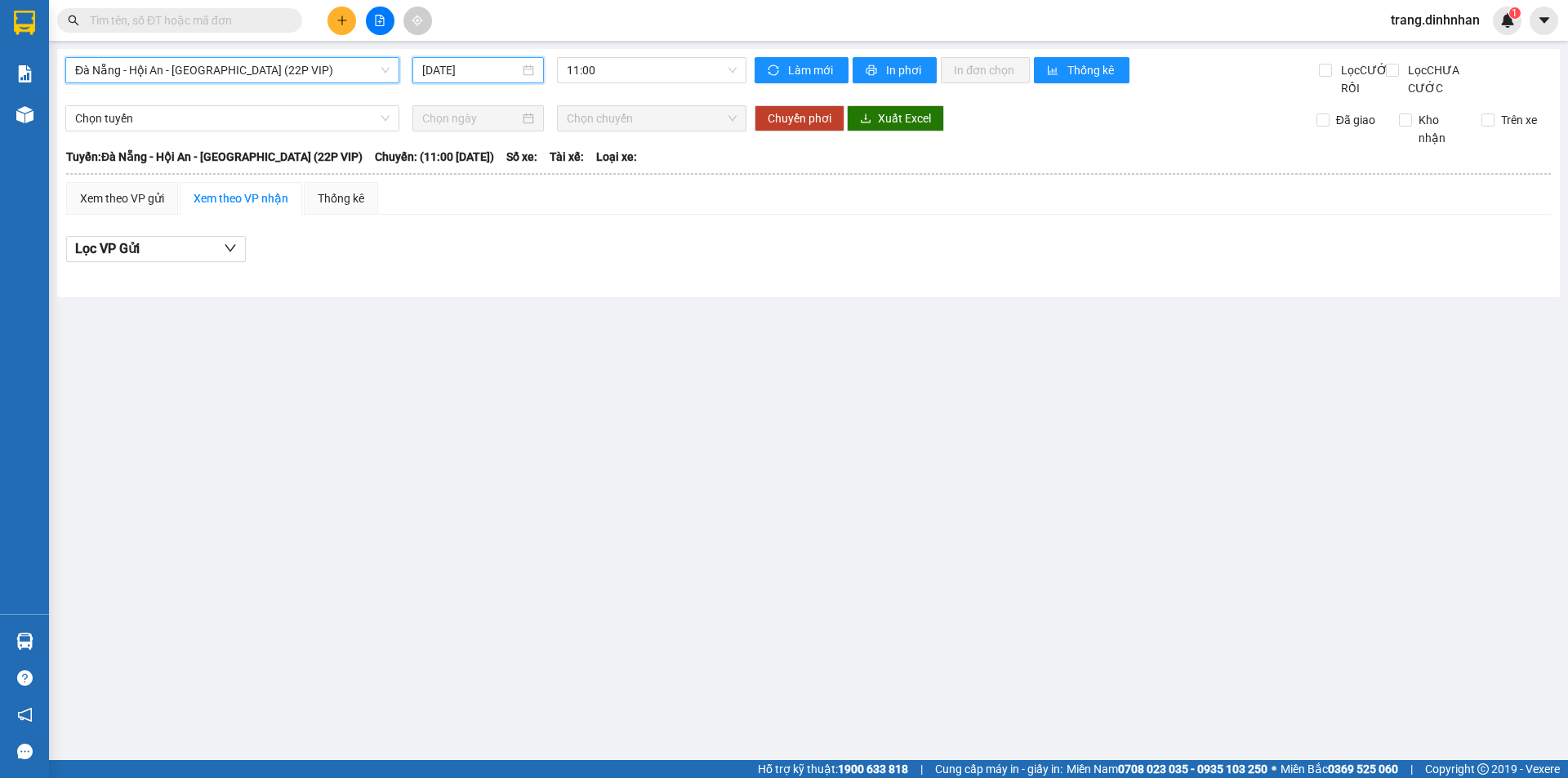
click at [466, 73] on input "[DATE]" at bounding box center [471, 70] width 97 height 18
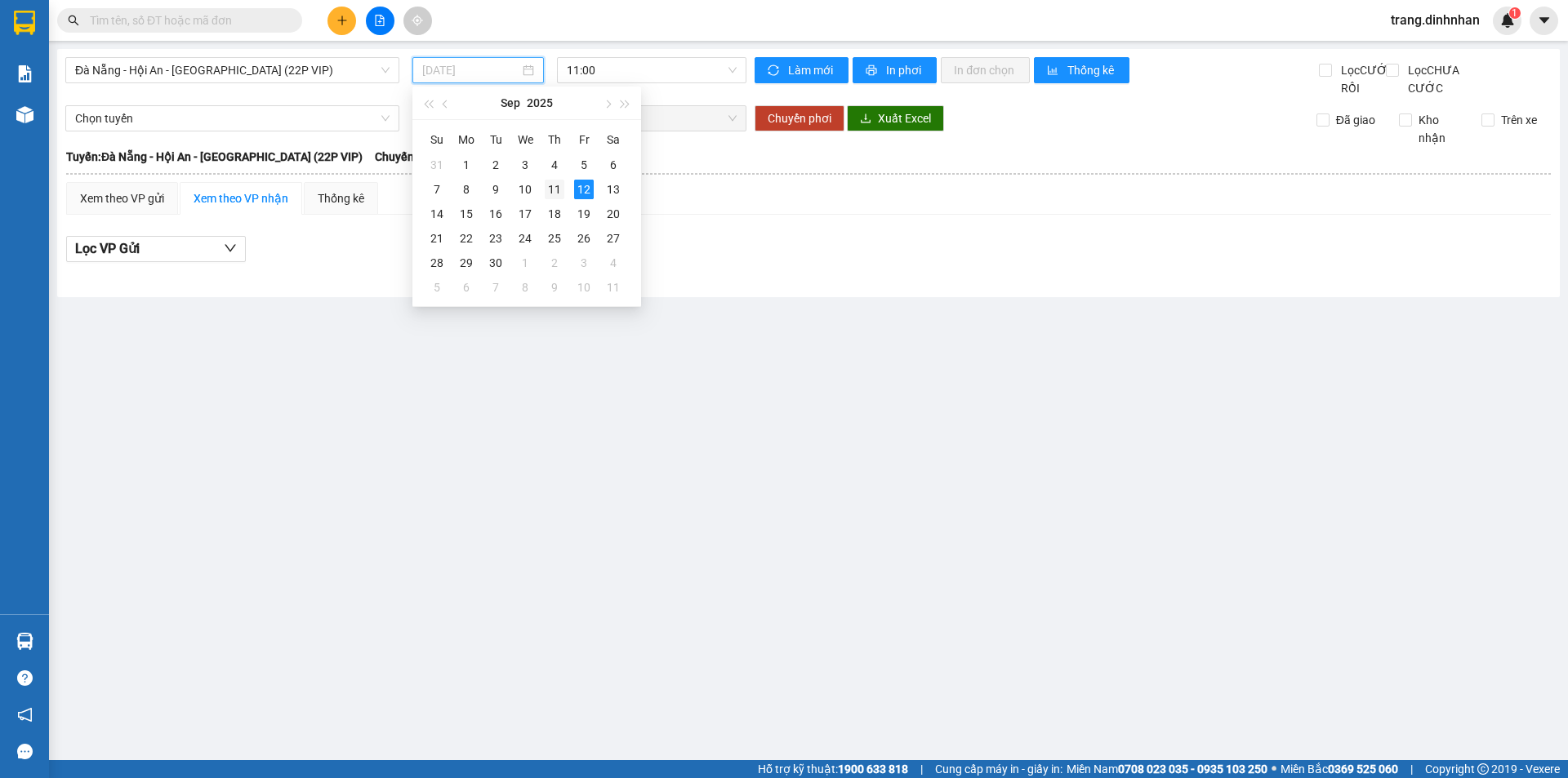
click at [556, 188] on div "11" at bounding box center [554, 189] width 19 height 19
type input "[DATE]"
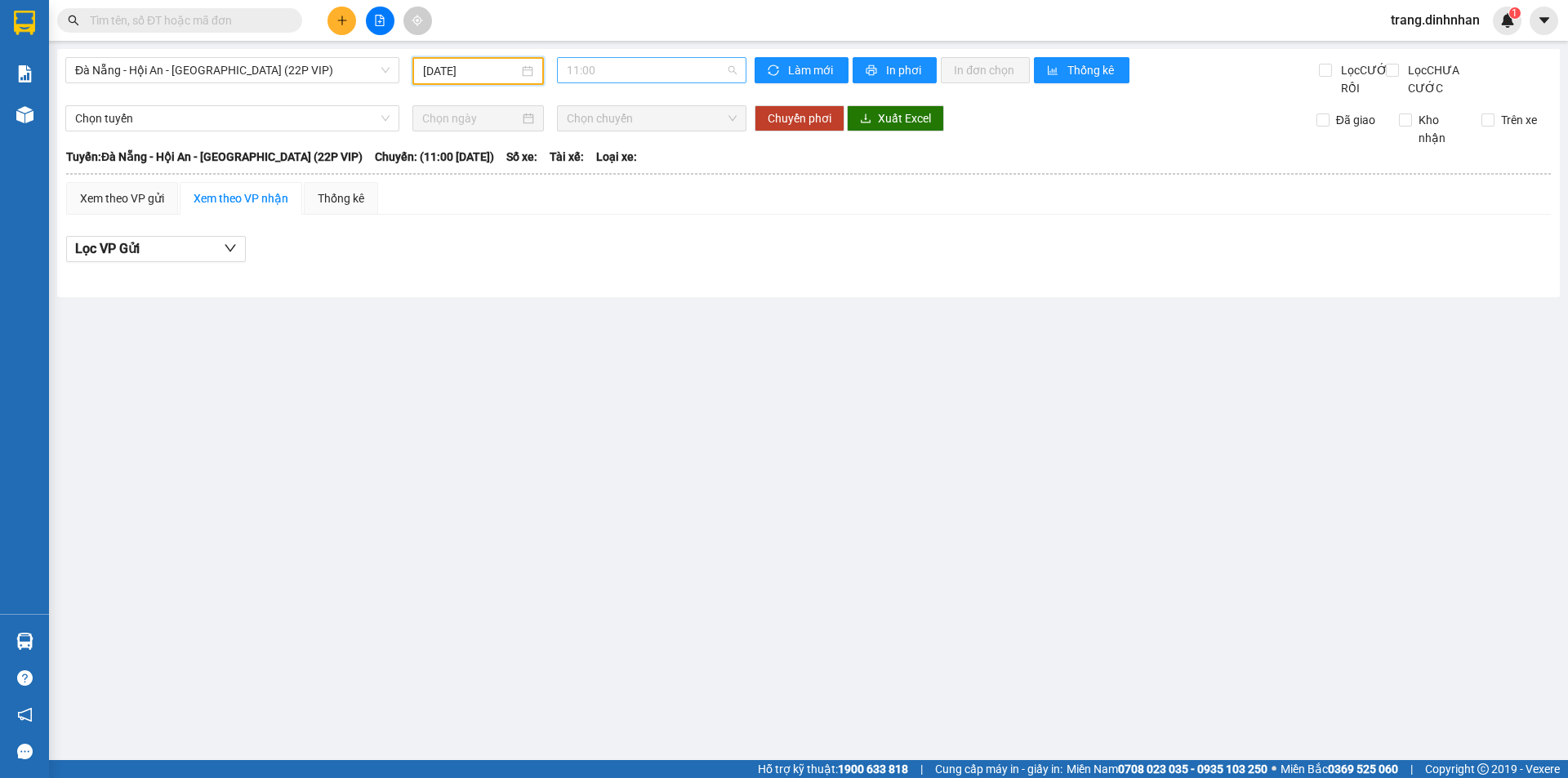
click at [628, 70] on span "11:00" at bounding box center [651, 70] width 169 height 24
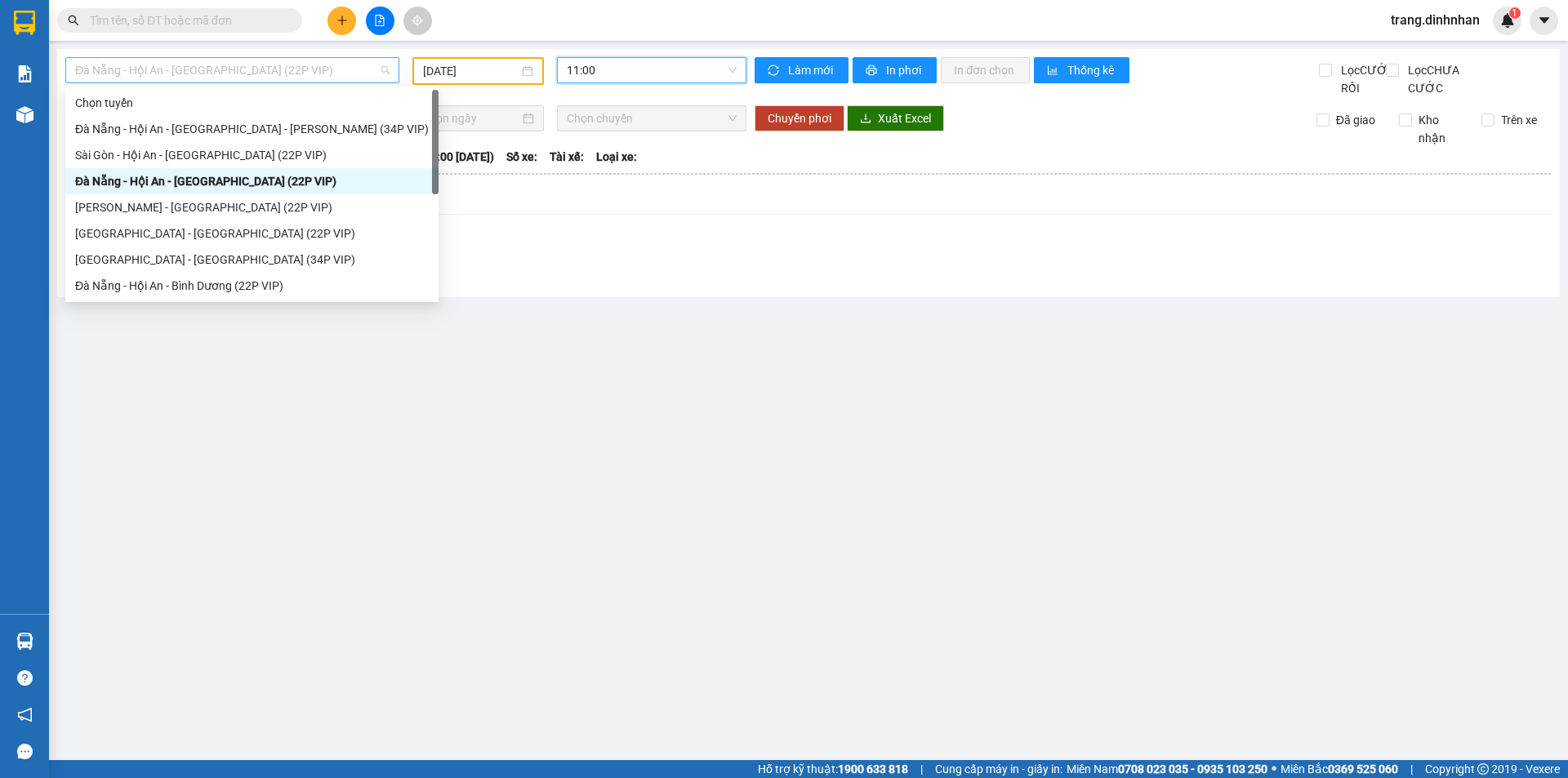
click at [388, 66] on span "Đà Nẵng - Hội An - [GEOGRAPHIC_DATA] (22P VIP)" at bounding box center [232, 70] width 315 height 24
click at [285, 122] on div "Đà Nẵng - Hội An - [GEOGRAPHIC_DATA] - [PERSON_NAME] (34P VIP)" at bounding box center [252, 128] width 353 height 18
type input "[DATE]"
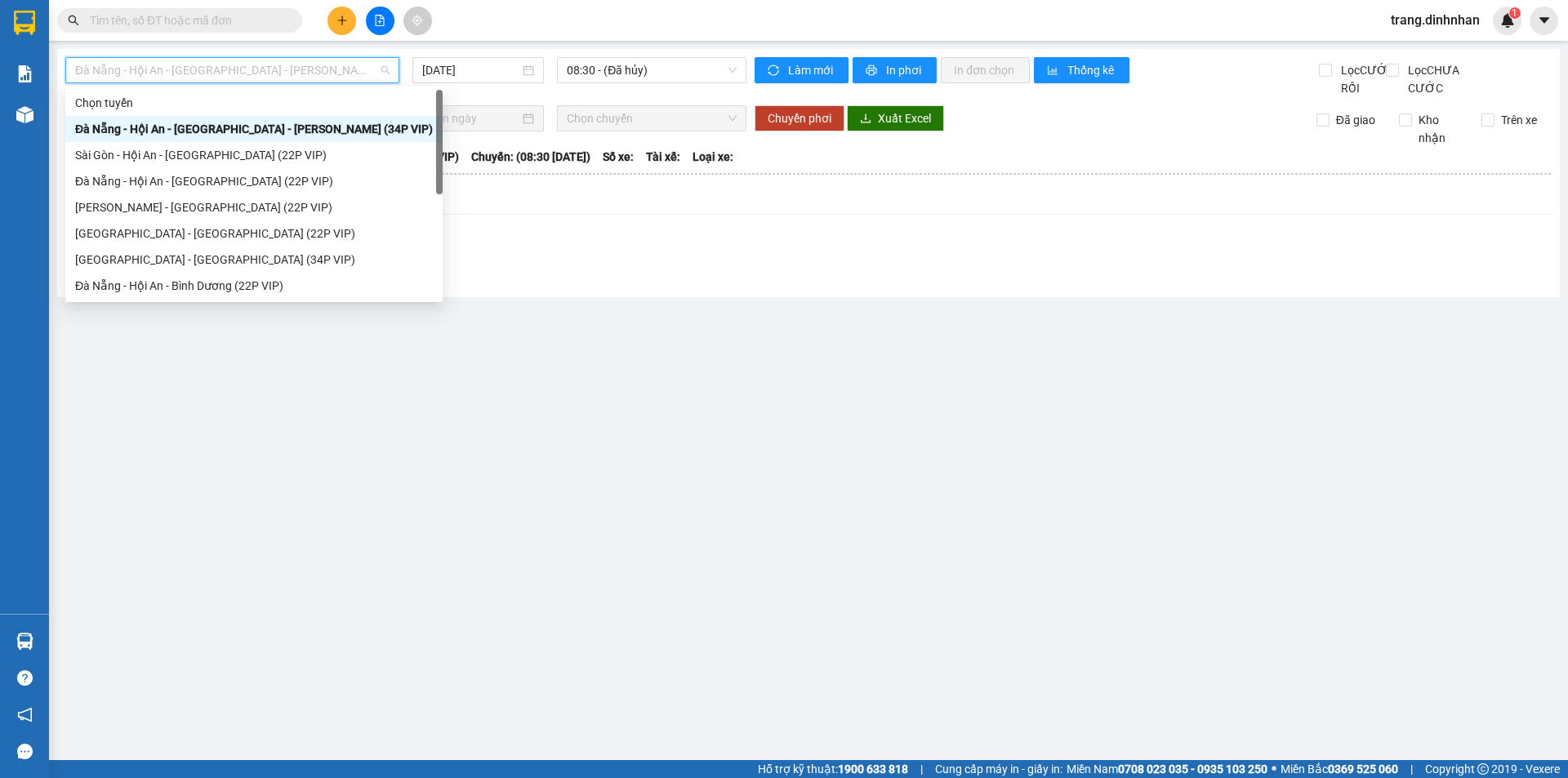
click at [355, 70] on span "Đà Nẵng - Hội An - [GEOGRAPHIC_DATA] - [PERSON_NAME] (34P VIP)" at bounding box center [232, 70] width 315 height 24
click at [286, 14] on span at bounding box center [291, 20] width 10 height 18
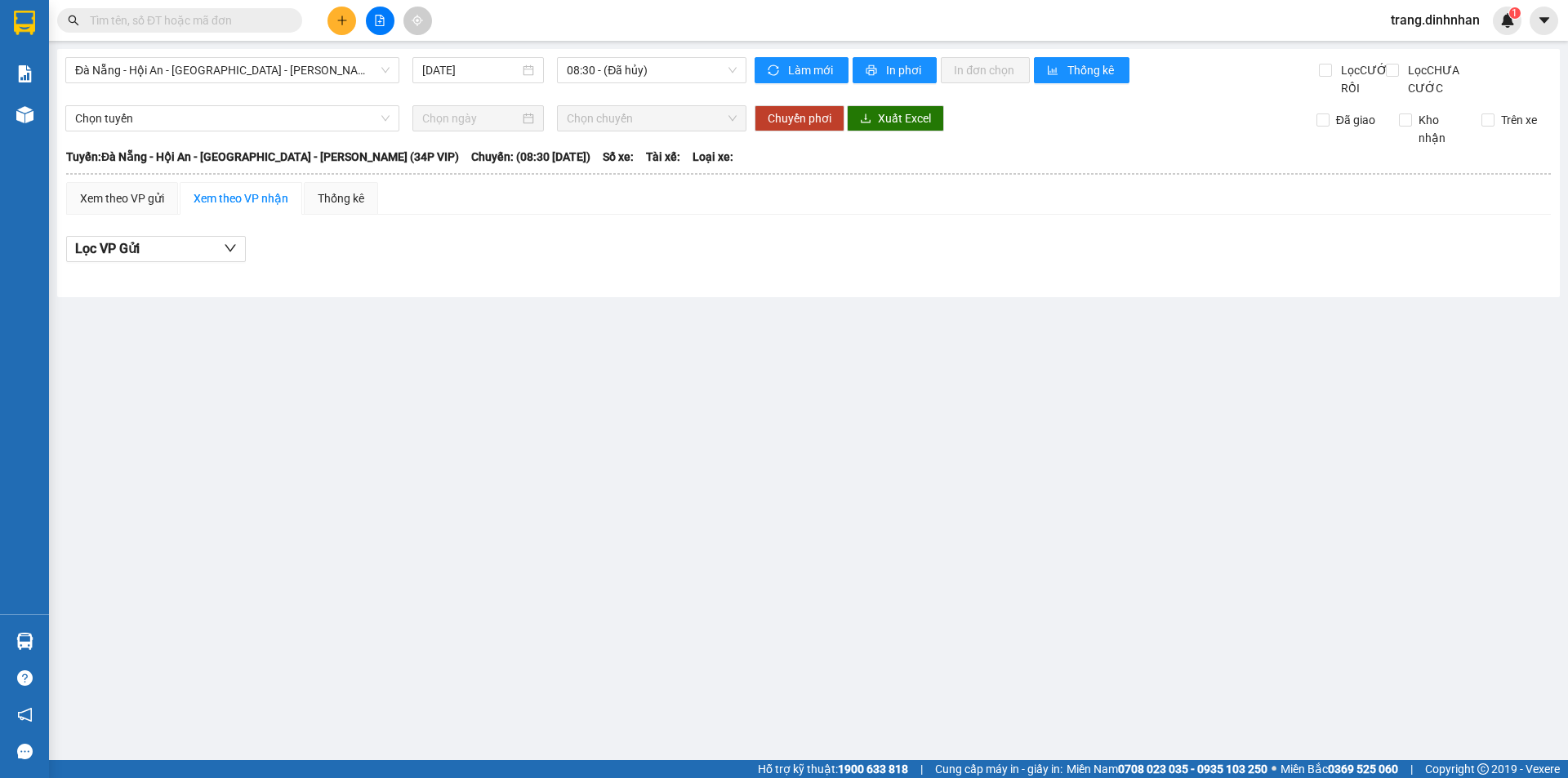
click at [268, 21] on input "text" at bounding box center [186, 20] width 193 height 18
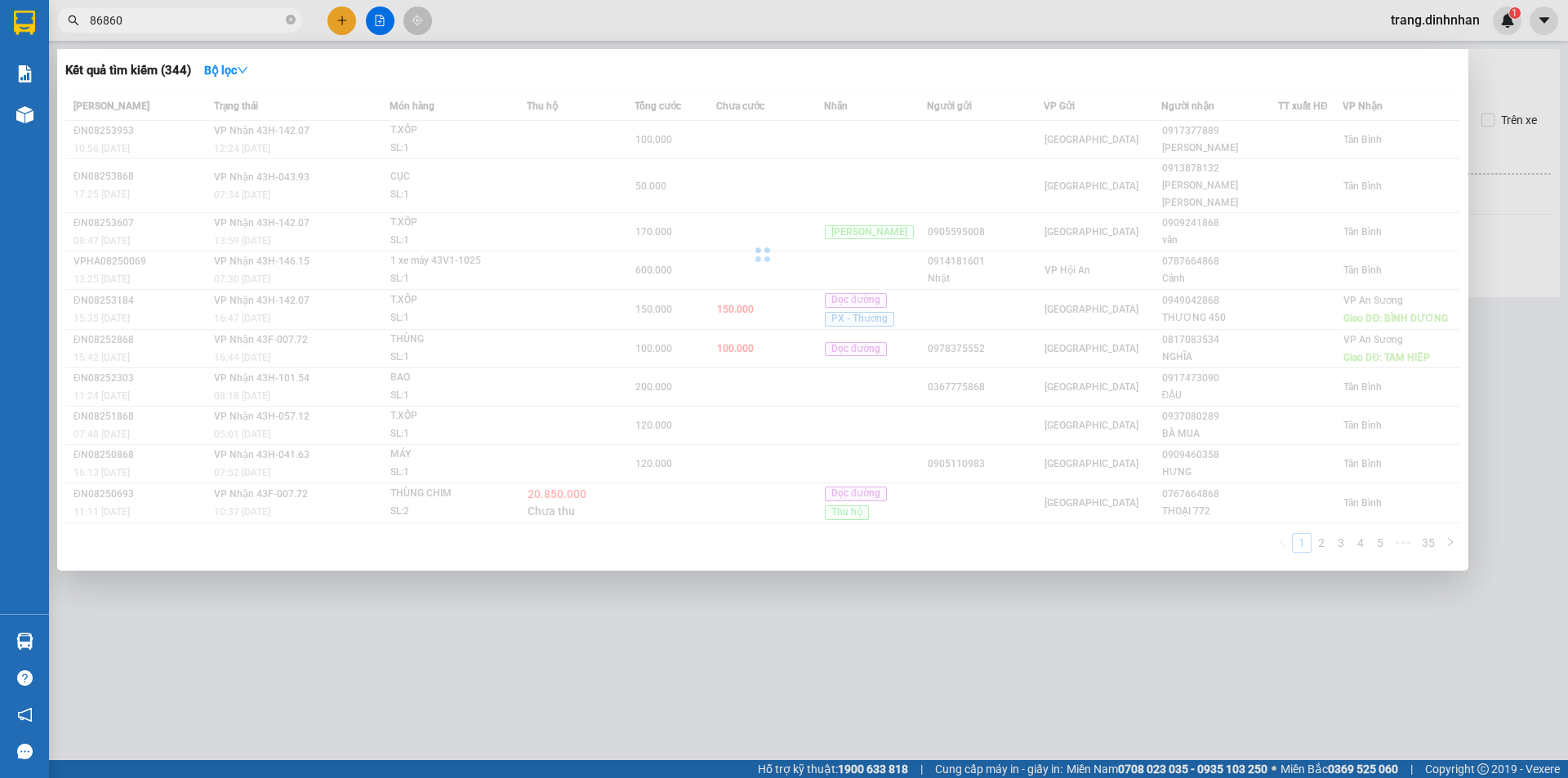
type input "868603"
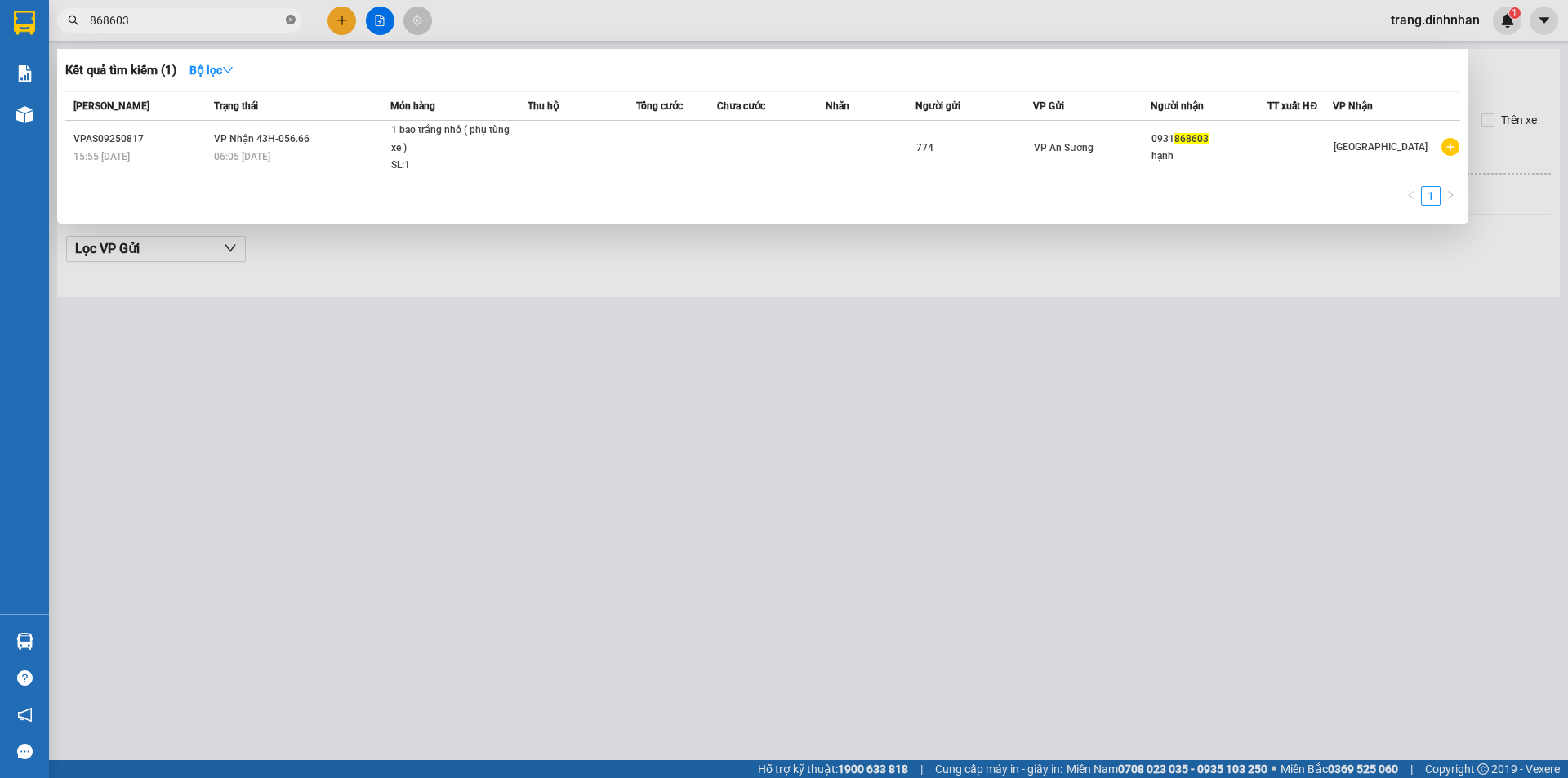
click at [292, 20] on icon "close-circle" at bounding box center [291, 20] width 10 height 10
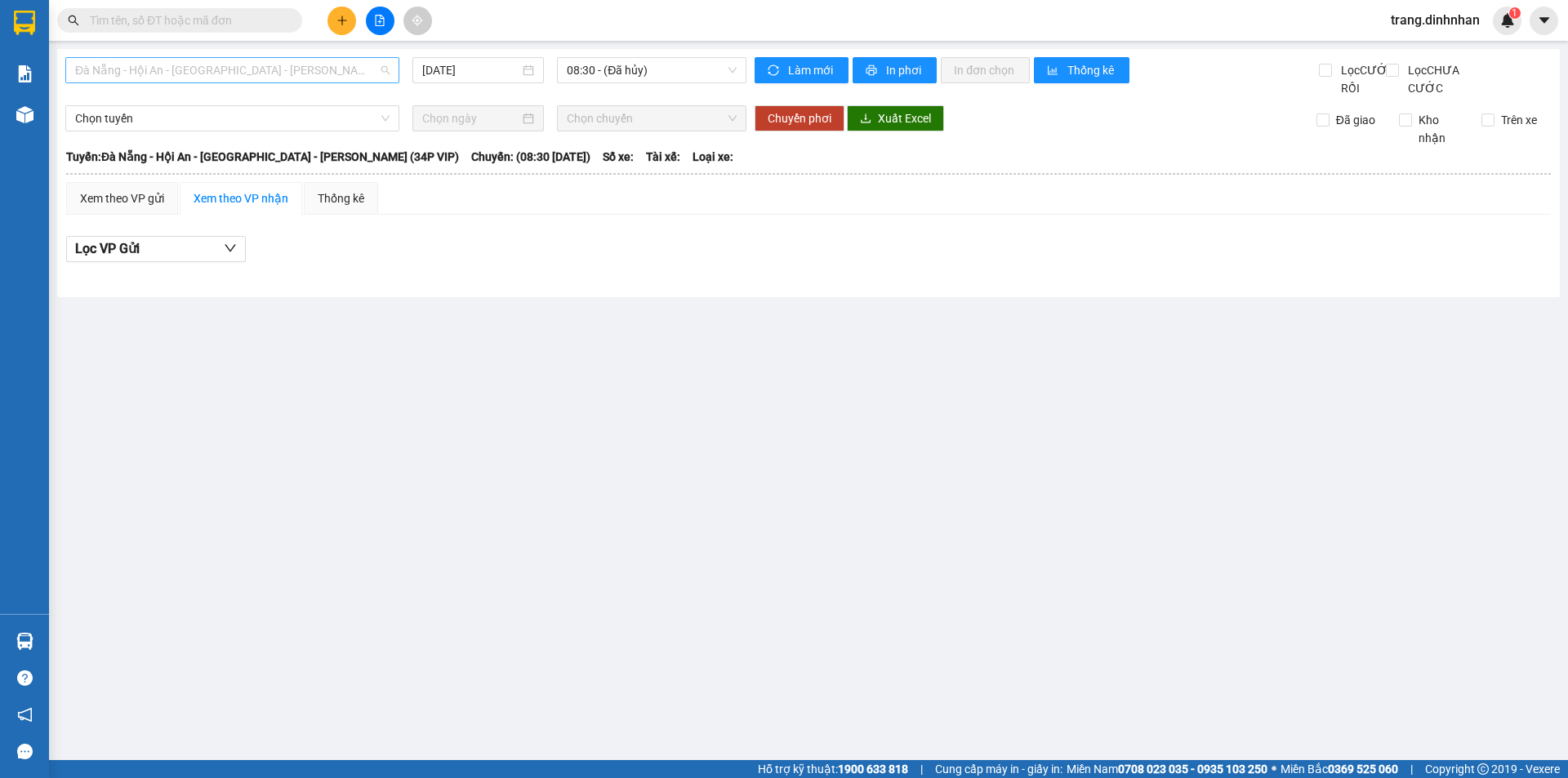
click at [345, 76] on span "Đà Nẵng - Hội An - [GEOGRAPHIC_DATA] - [PERSON_NAME] (34P VIP)" at bounding box center [232, 70] width 315 height 24
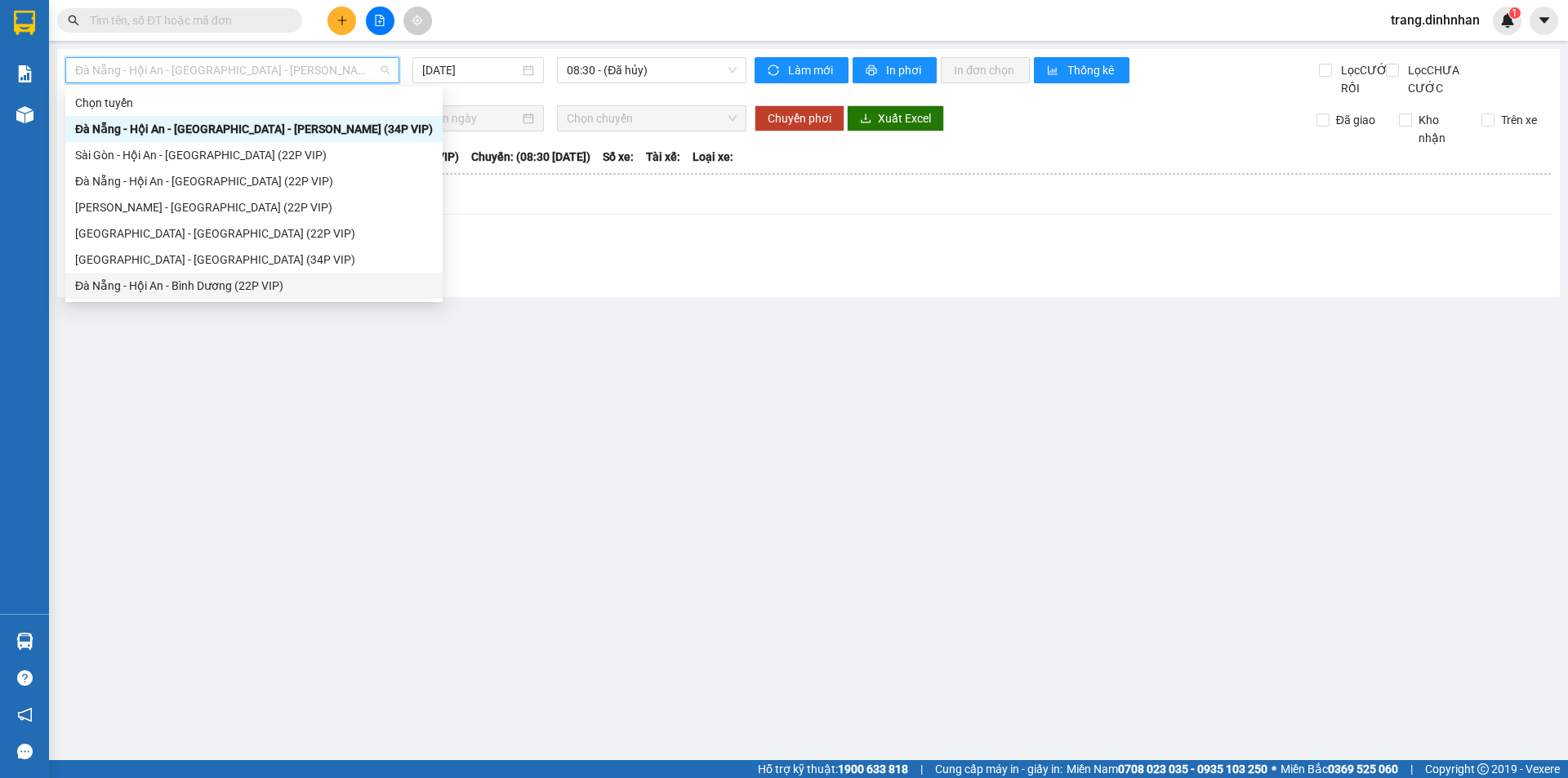
click at [166, 274] on div "Đà Nẵng - Hội An - Bình Dương (22P VIP)" at bounding box center [254, 285] width 378 height 26
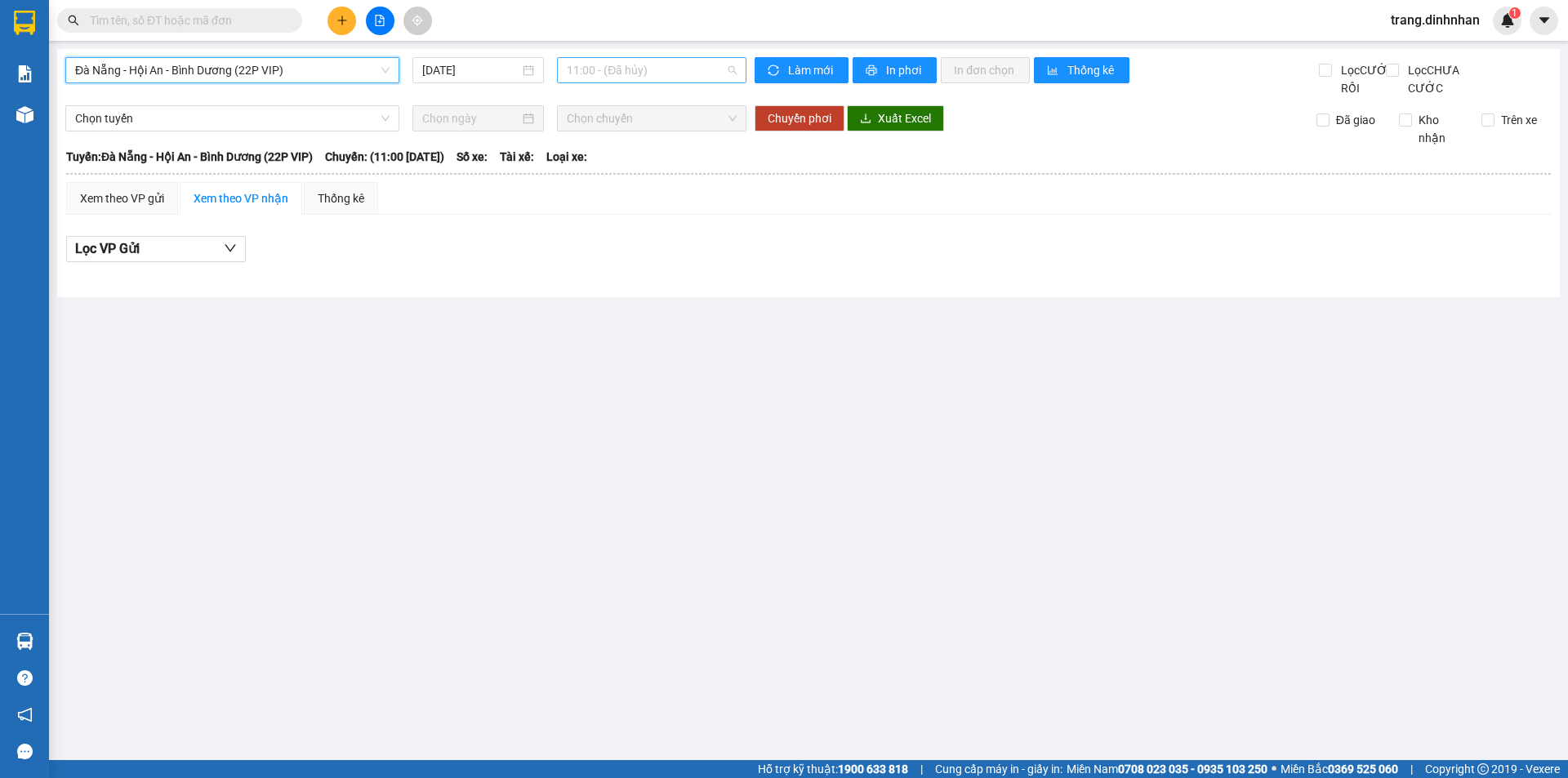
click at [675, 72] on span "11:00 - (Đã hủy)" at bounding box center [651, 70] width 169 height 24
click at [352, 70] on span "Đà Nẵng - Hội An - Bình Dương (22P VIP)" at bounding box center [232, 70] width 315 height 24
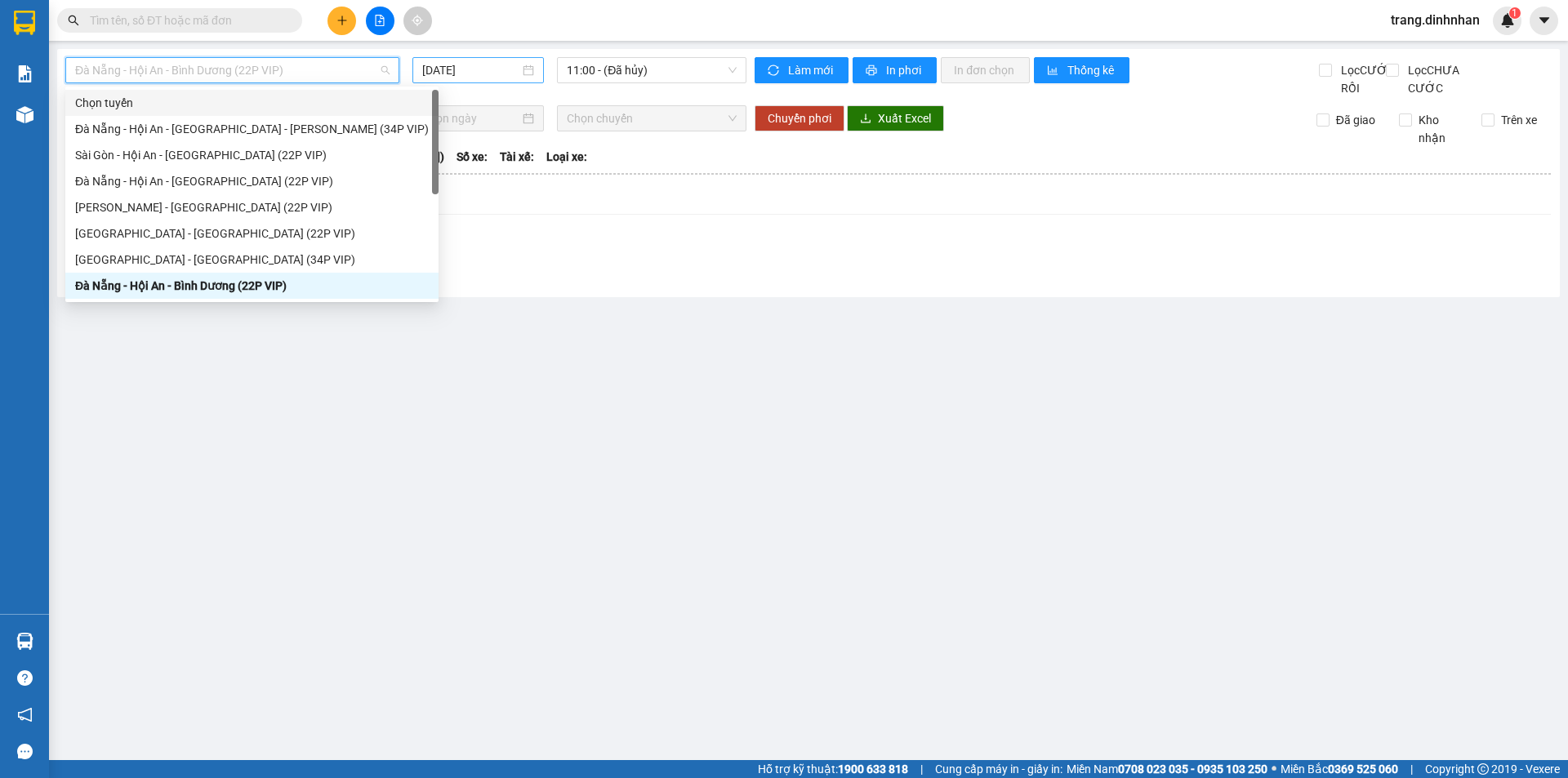
click at [450, 73] on input "[DATE]" at bounding box center [471, 70] width 97 height 18
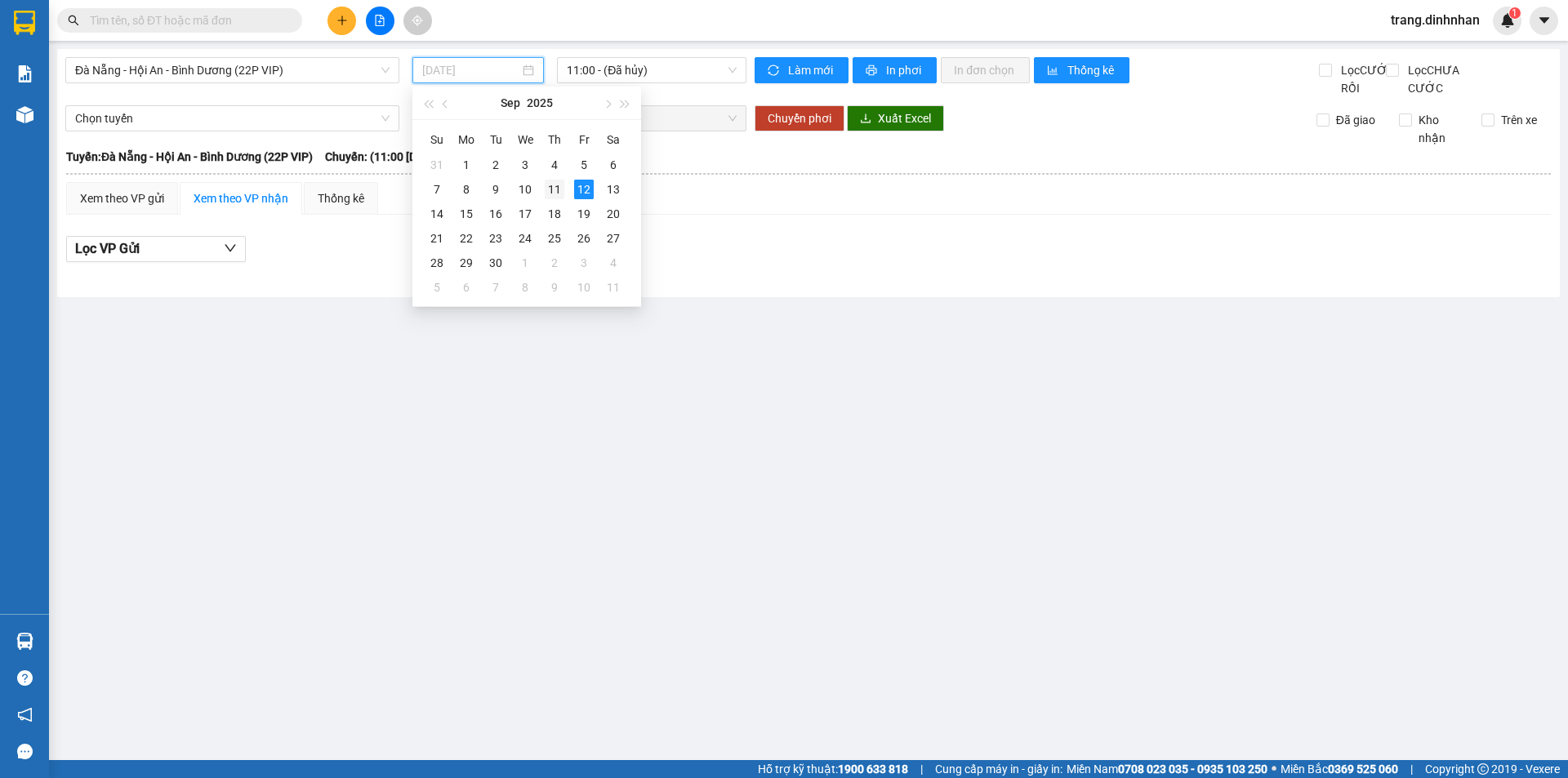
click at [549, 187] on div "11" at bounding box center [554, 189] width 19 height 19
type input "[DATE]"
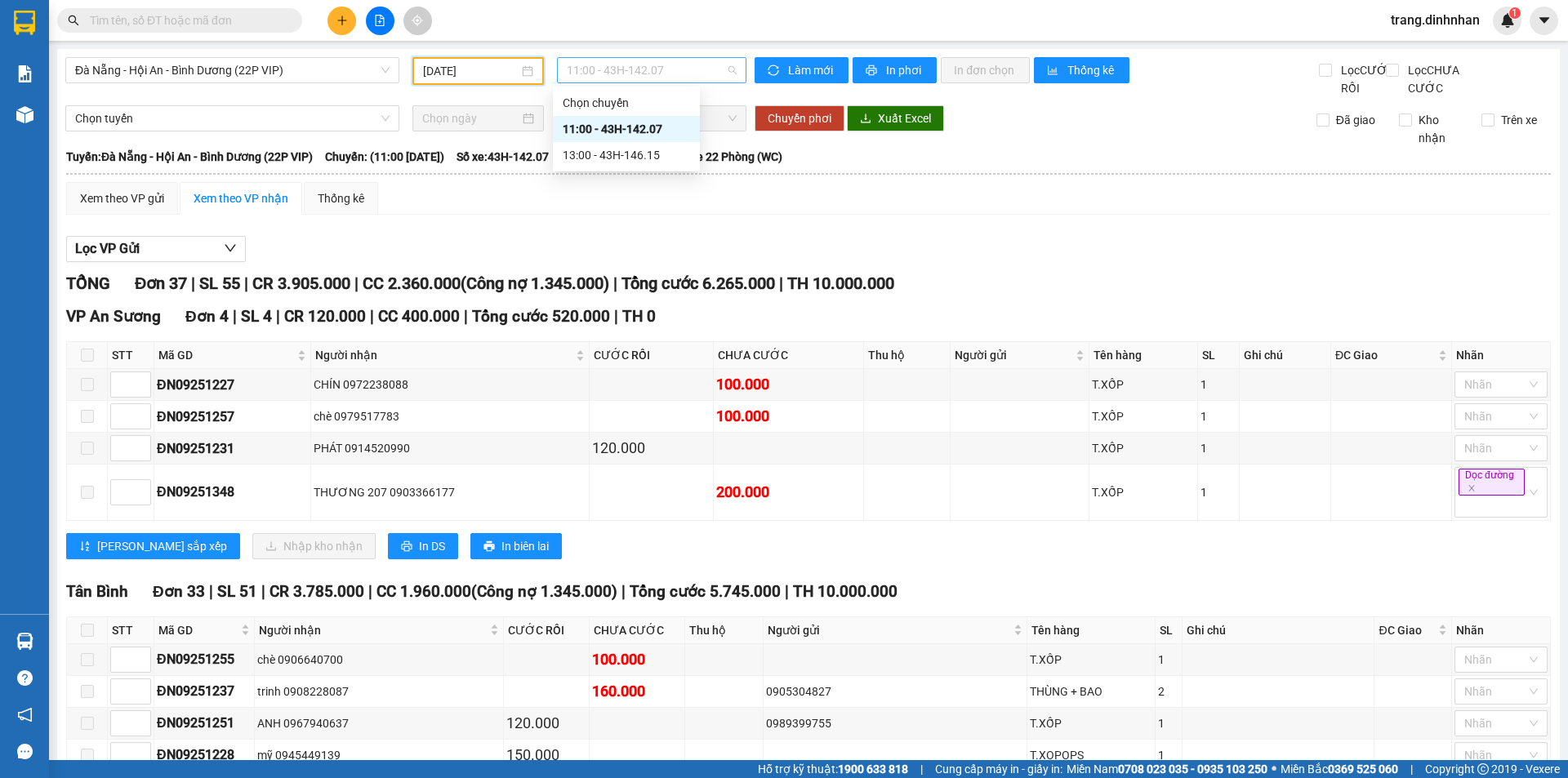
click at [673, 70] on span "11:00 - 43H-142.07" at bounding box center [651, 70] width 169 height 24
click at [376, 73] on span "Đà Nẵng - Hội An - Bình Dương (22P VIP)" at bounding box center [232, 70] width 315 height 24
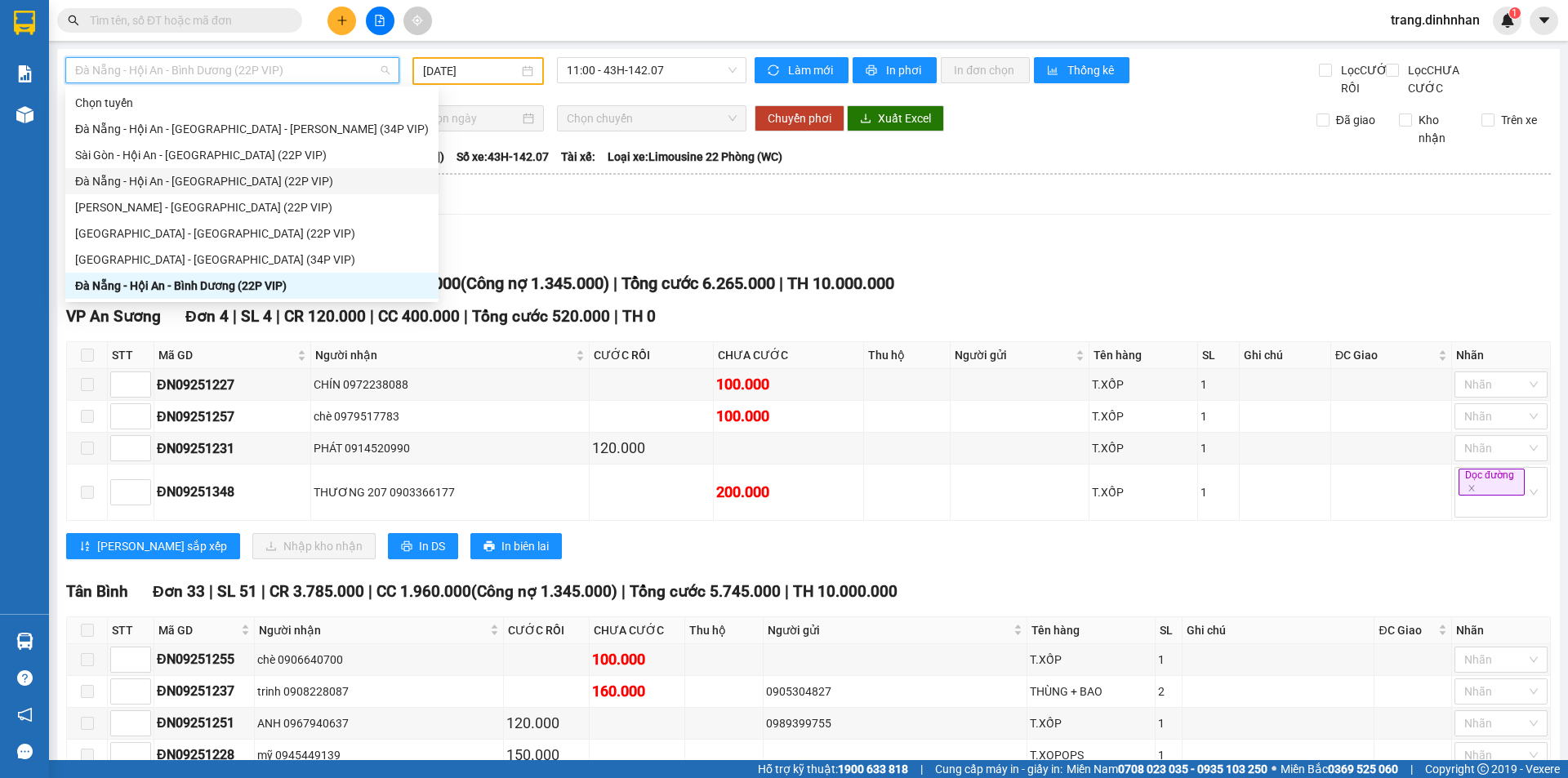
click at [193, 175] on div "Đà Nẵng - Hội An - [GEOGRAPHIC_DATA] (22P VIP)" at bounding box center [252, 180] width 353 height 18
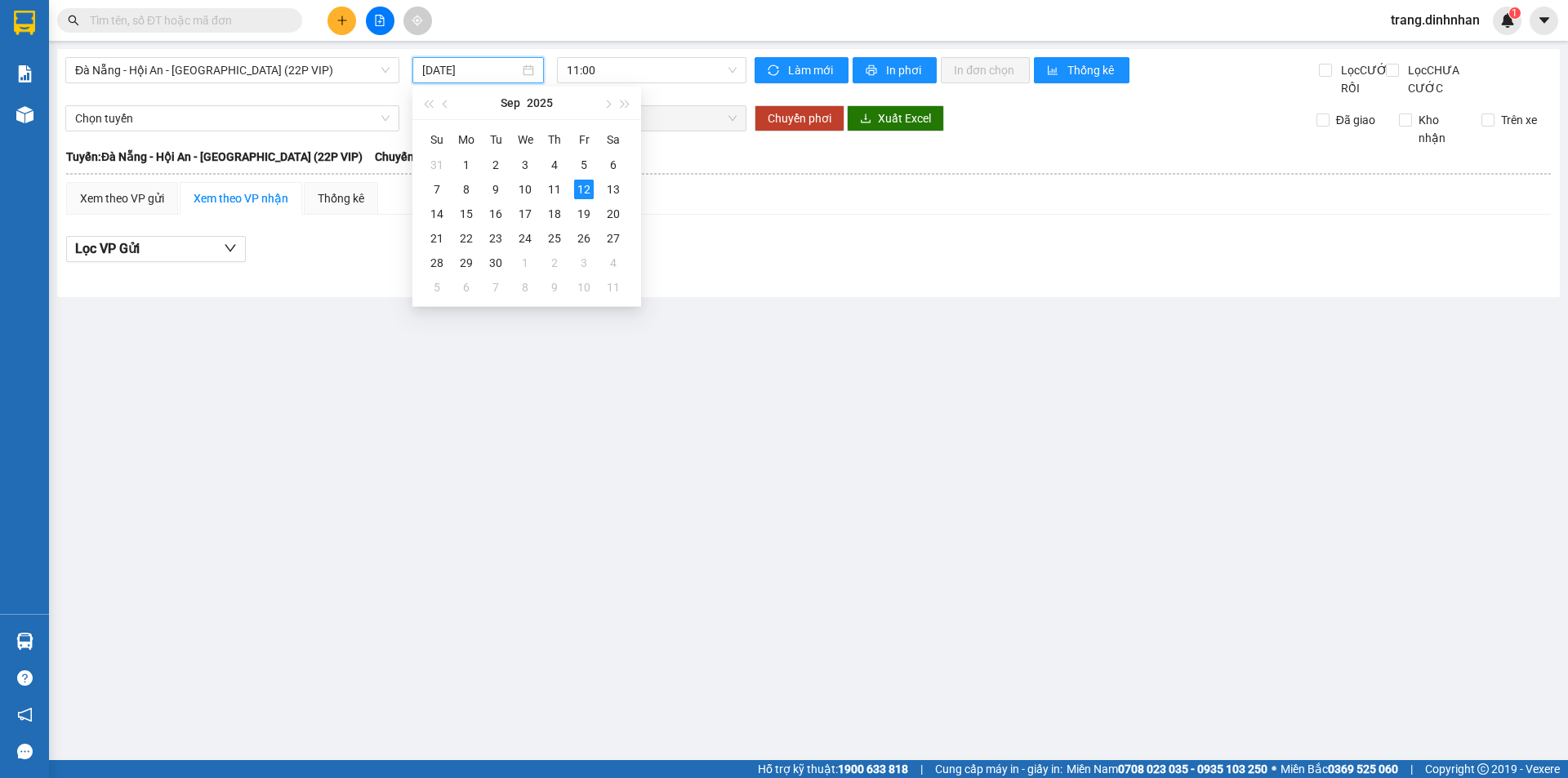
click at [438, 67] on input "[DATE]" at bounding box center [471, 70] width 97 height 18
click at [553, 190] on div "11" at bounding box center [554, 189] width 19 height 19
type input "[DATE]"
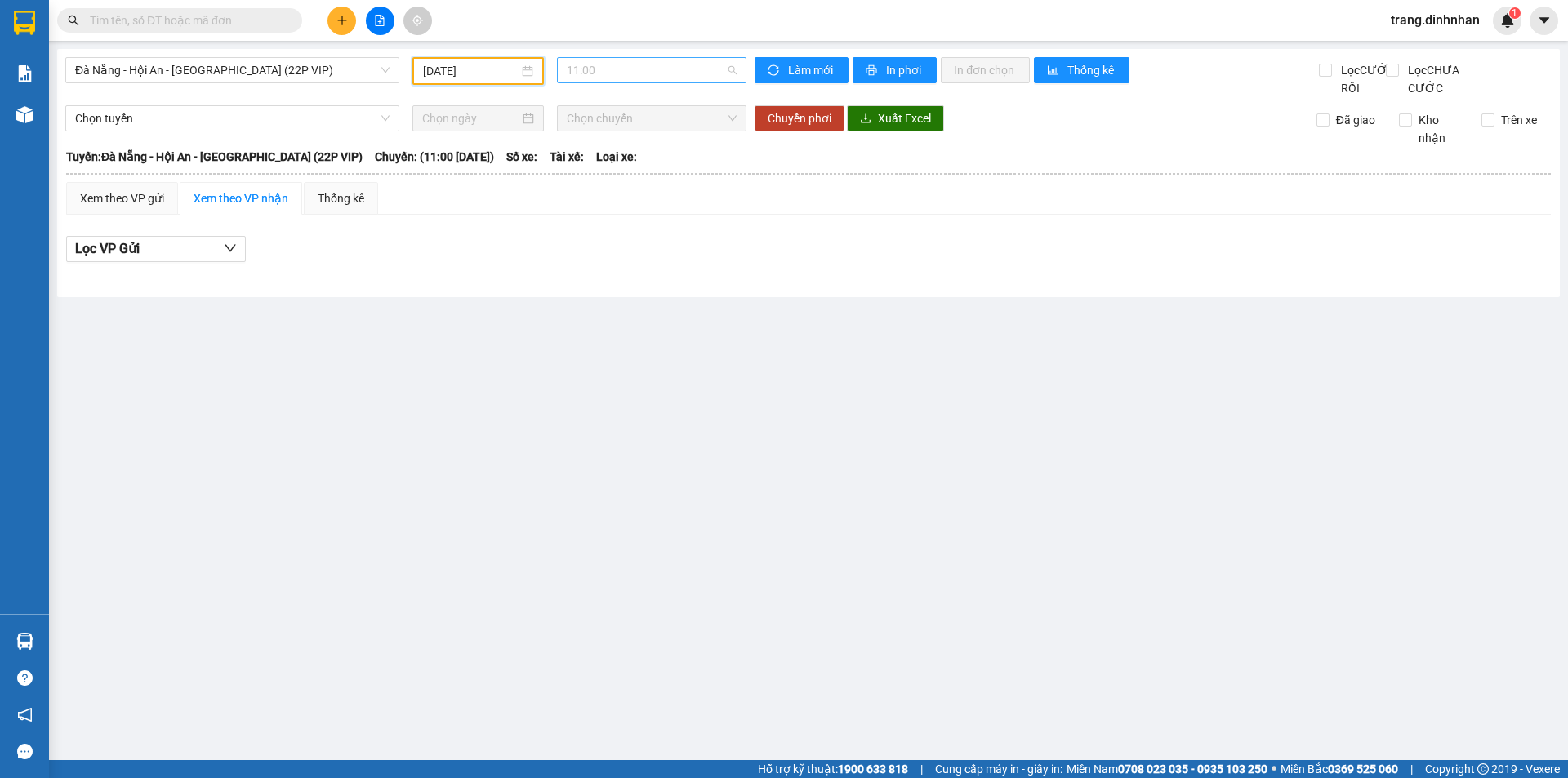
click at [636, 63] on span "11:00" at bounding box center [651, 70] width 169 height 24
click at [391, 71] on div "Đà Nẵng - Hội An - [GEOGRAPHIC_DATA] (22P VIP)" at bounding box center [232, 70] width 334 height 26
